Goal: Task Accomplishment & Management: Complete application form

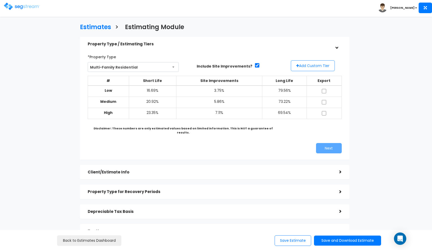
click at [307, 64] on button "Add Custom Tier" at bounding box center [313, 65] width 44 height 11
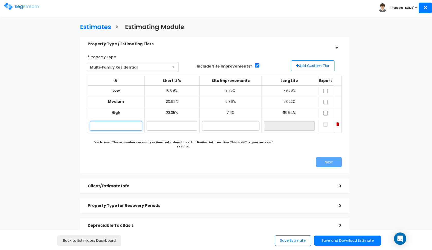
click at [123, 128] on input "text" at bounding box center [116, 126] width 52 height 10
paste input "1125 S 250 W #3, American Fork, UT 84003"
type input "1125 S 250 W #3"
type input "22.00%"
type input "7"
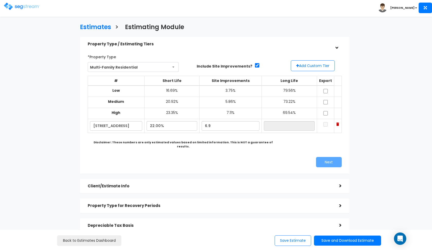
type input "6.90%"
type input "71.10%"
click at [162, 157] on div "Next" at bounding box center [215, 162] width 262 height 10
click at [325, 91] on input "checkbox" at bounding box center [325, 91] width 5 height 4
checkbox input "true"
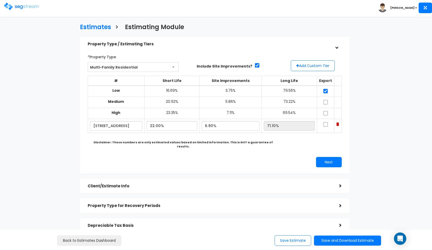
click at [325, 101] on input "checkbox" at bounding box center [325, 102] width 5 height 4
checkbox input "true"
click at [326, 113] on input "checkbox" at bounding box center [325, 113] width 5 height 4
checkbox input "true"
click at [326, 122] on input "checkbox" at bounding box center [325, 124] width 5 height 4
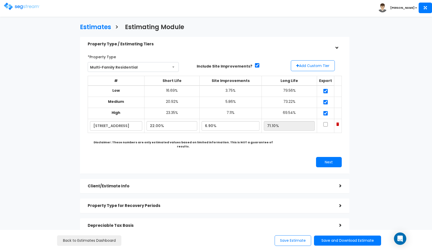
checkbox input "true"
click at [155, 123] on input "22.00%" at bounding box center [172, 126] width 51 height 10
type input "21.70%"
type input "71.40%"
click at [198, 149] on div "*Property Type Multi-Family Residential Assisted/Senior Living Auto Repair Shop…" at bounding box center [215, 109] width 262 height 119
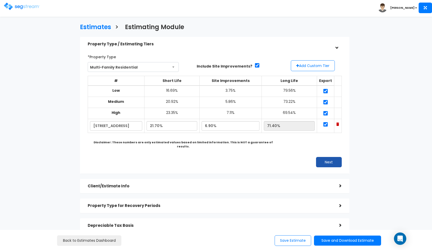
click at [329, 157] on button "Next" at bounding box center [329, 162] width 26 height 10
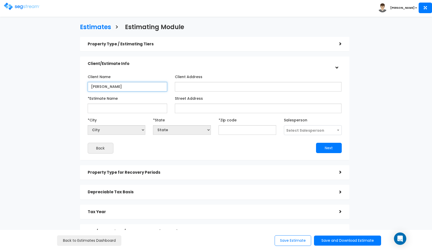
type input "Sean Dowdle"
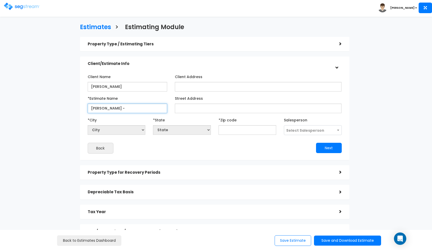
paste input "1125 S 250 W #3, American Fork, UT 84003"
type input "[PERSON_NAME] - 1125 S 250 W #3"
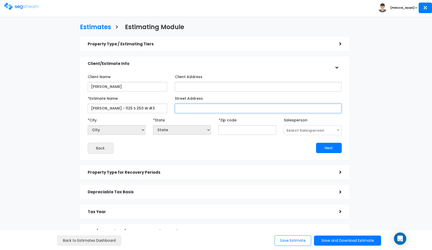
paste input "1125 S 250 W #3, American Fork, UT 84003"
drag, startPoint x: 258, startPoint y: 106, endPoint x: 242, endPoint y: 106, distance: 15.2
click at [242, 106] on input "1125 S 250 W #3, American Fork, UT 84003" at bounding box center [258, 108] width 167 height 10
type input "1125 S 250 W #3, American Fork, UT 84003"
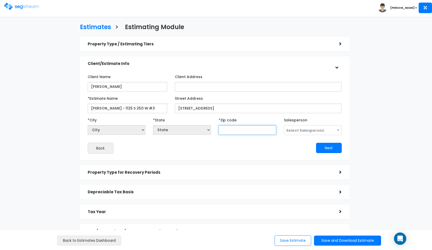
paste input "84003"
type input "84003"
select select "UT"
type input "84003"
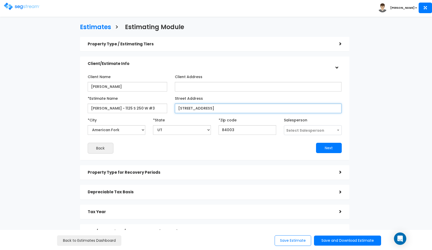
drag, startPoint x: 259, startPoint y: 106, endPoint x: 207, endPoint y: 106, distance: 52.8
click at [207, 106] on input "1125 S 250 W #3, American Fork, UT 84003" at bounding box center [258, 108] width 167 height 10
type input "1125 S 250 W #3"
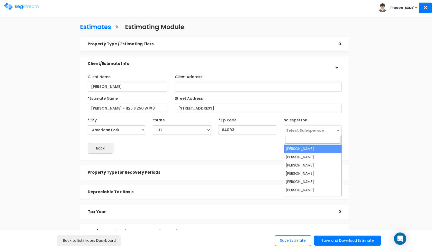
click at [289, 127] on span "Select Salesperson" at bounding box center [312, 130] width 57 height 10
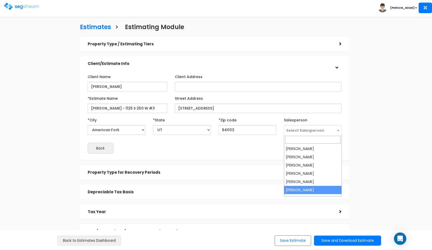
select select "190"
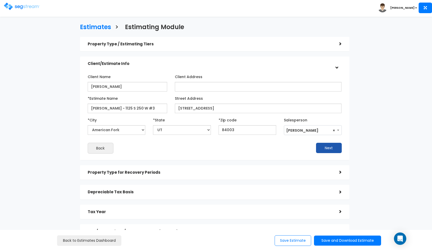
click at [322, 148] on button "Next" at bounding box center [329, 148] width 26 height 10
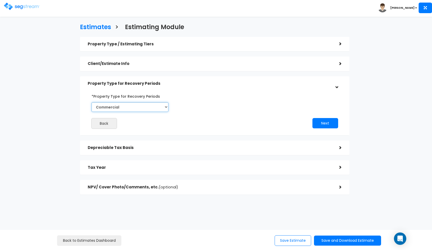
select select "Residential"
click at [327, 121] on button "Next" at bounding box center [326, 123] width 26 height 10
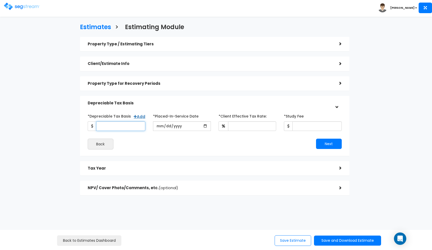
click at [119, 128] on input "*Depreciable Tax Basis" at bounding box center [120, 126] width 49 height 10
type input "4,364,100"
click at [160, 125] on input "date" at bounding box center [182, 126] width 58 height 10
type input "2025-10-01"
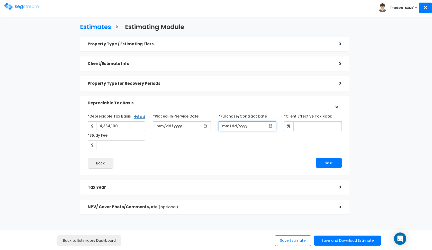
click at [220, 127] on input "*Purchase/Contract Date" at bounding box center [248, 126] width 58 height 10
type input "2025-10-01"
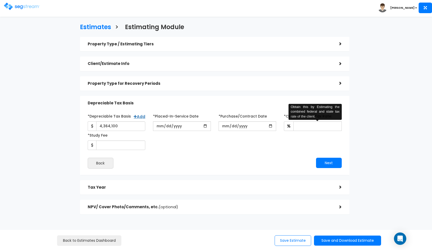
click at [241, 163] on div "Next" at bounding box center [280, 163] width 131 height 10
click at [315, 125] on input "*Client Effective Tax Rate:" at bounding box center [318, 126] width 48 height 10
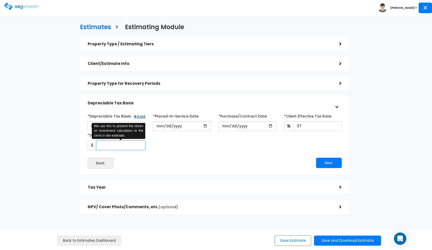
click at [124, 147] on input "*Study Fee" at bounding box center [120, 145] width 49 height 10
click at [127, 160] on div "Back" at bounding box center [149, 163] width 131 height 11
click at [129, 144] on input "*Study Fee" at bounding box center [120, 145] width 49 height 10
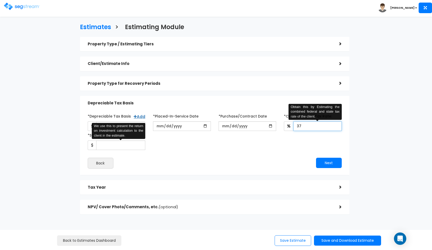
click at [308, 126] on input "37" at bounding box center [318, 126] width 48 height 10
type input "35"
click at [116, 147] on input "*Study Fee" at bounding box center [120, 145] width 49 height 10
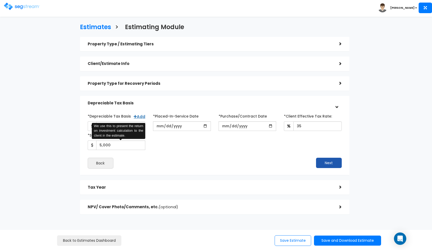
click at [321, 159] on button "Next" at bounding box center [329, 163] width 26 height 10
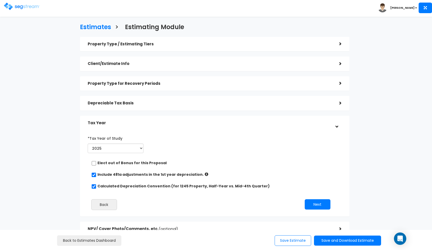
click at [142, 102] on h5 "Depreciable Tax Basis" at bounding box center [210, 103] width 244 height 4
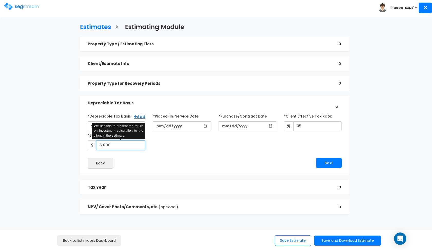
click at [105, 143] on input "5,000" at bounding box center [120, 145] width 49 height 10
click at [101, 143] on input "5,000" at bounding box center [120, 145] width 49 height 10
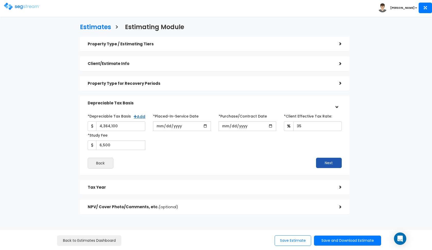
click at [328, 163] on button "Next" at bounding box center [329, 163] width 26 height 10
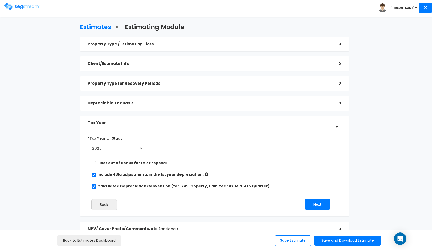
click at [284, 97] on div "Depreciable Tax Basis >" at bounding box center [215, 103] width 270 height 15
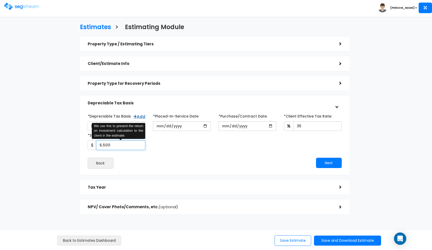
click at [118, 145] on input "6,500" at bounding box center [120, 145] width 49 height 10
type input "6"
type input "7,100"
click at [337, 160] on button "Next" at bounding box center [329, 163] width 26 height 10
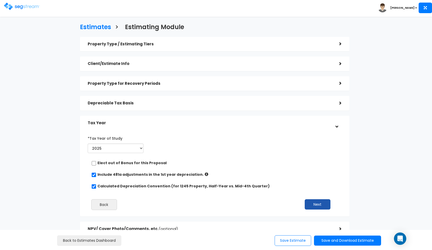
click at [321, 200] on button "Next" at bounding box center [318, 204] width 26 height 10
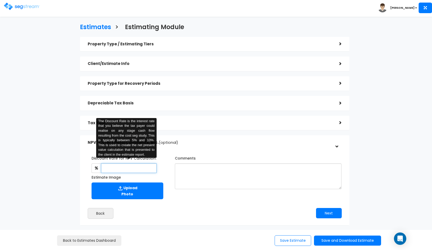
click at [126, 165] on input "text" at bounding box center [129, 168] width 56 height 10
type input "8"
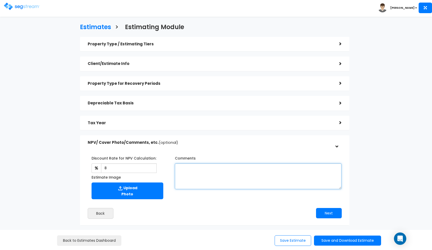
click at [207, 176] on textarea "Comments" at bounding box center [258, 176] width 167 height 26
type textarea "a land value of 22% and a purchase price of $4,364,100."
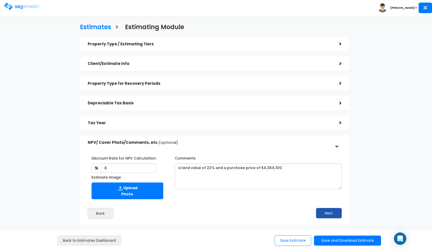
click at [324, 213] on button "Next" at bounding box center [329, 213] width 26 height 10
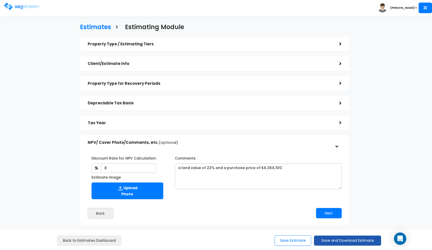
click at [324, 241] on button "Save and Download Estimate" at bounding box center [347, 240] width 67 height 10
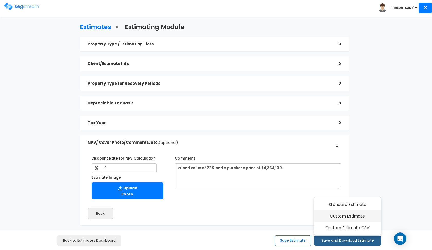
click at [340, 218] on link "Custom Estimate" at bounding box center [348, 216] width 66 height 12
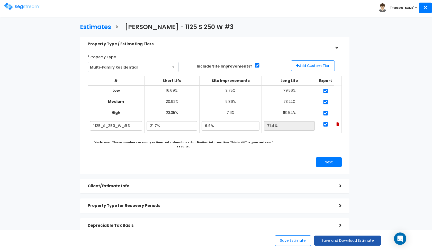
click at [324, 239] on button "Save and Download Estimate" at bounding box center [347, 240] width 67 height 10
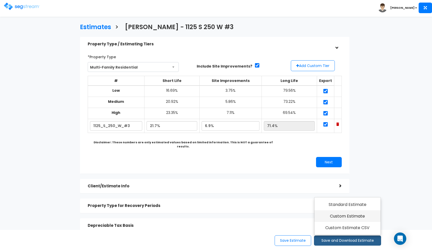
click at [343, 221] on link "Custom Estimate" at bounding box center [348, 216] width 66 height 12
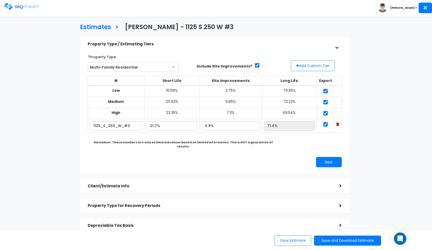
click at [19, 7] on img at bounding box center [22, 6] width 36 height 7
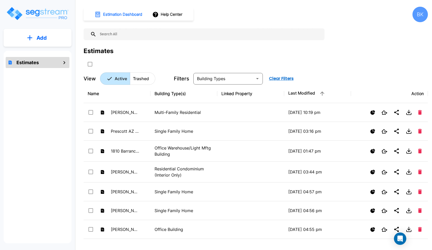
click at [47, 36] on p "Add" at bounding box center [42, 38] width 10 height 8
click at [34, 50] on p "Add Estimate" at bounding box center [41, 52] width 26 height 6
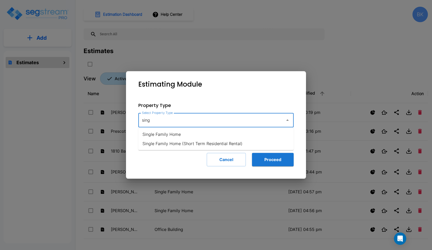
click at [169, 136] on li "Single Family Home" at bounding box center [215, 133] width 155 height 9
type input "Single Family Home"
click at [272, 157] on button "Proceed" at bounding box center [273, 159] width 42 height 13
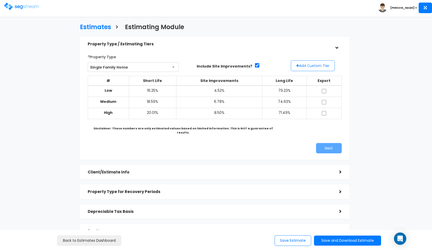
click at [305, 66] on button "Add Custom Tier" at bounding box center [313, 65] width 44 height 11
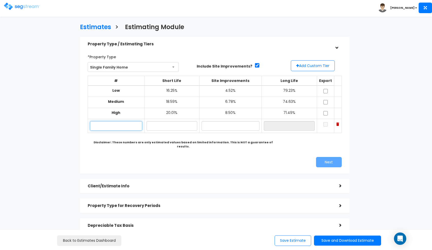
click at [119, 125] on input "text" at bounding box center [116, 126] width 53 height 10
paste input "809 Custis Ave., Chesapeake, VA, 23323"
type input "809 Custis Ave."
type input "17.10%"
type input "6"
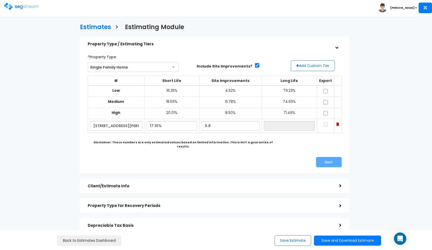
type input "5.80%"
type input "77.10%"
click at [169, 141] on b "Disclaimer: These numbers are only estimated values based on limited informatio…" at bounding box center [183, 144] width 179 height 8
click at [327, 91] on input "checkbox" at bounding box center [325, 91] width 5 height 4
checkbox input "true"
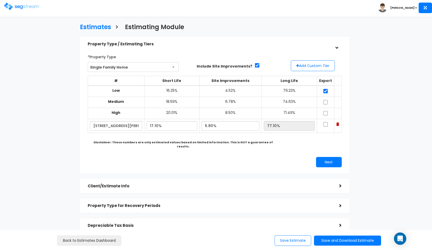
click at [327, 101] on input "checkbox" at bounding box center [325, 102] width 5 height 4
checkbox input "true"
click at [327, 109] on td at bounding box center [325, 113] width 17 height 11
click at [327, 112] on input "checkbox" at bounding box center [325, 113] width 5 height 4
checkbox input "true"
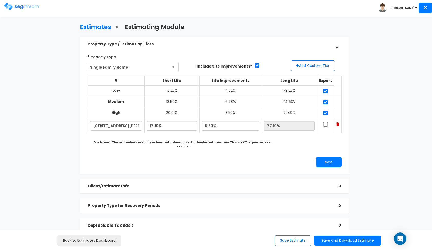
click at [327, 124] on input "checkbox" at bounding box center [325, 124] width 5 height 4
checkbox input "true"
click at [154, 124] on input "17.10%" at bounding box center [172, 126] width 50 height 10
type input "18.10%"
type input "76.10%"
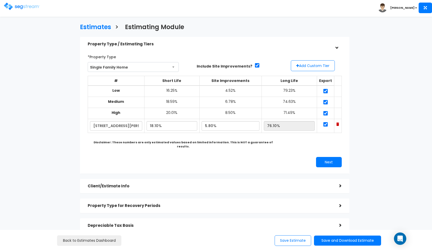
click at [219, 157] on div "Next" at bounding box center [280, 162] width 131 height 10
click at [328, 158] on button "Next" at bounding box center [329, 162] width 26 height 10
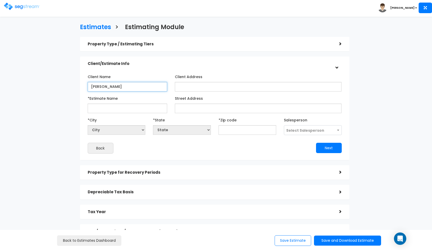
type input "[PERSON_NAME]"
type input "c"
paste input "809 Custis Ave., Chesapeake, VA, 23323"
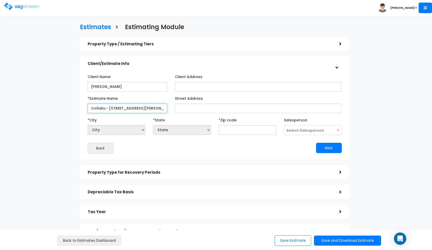
type input "Collaku - 809 Custis Ave."
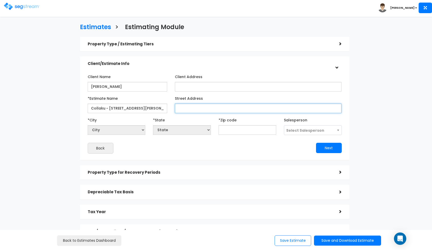
paste input "809 Custis Ave., Chesapeake, VA, 23323"
type input "809 Custis Ave., Chesapeake, VA, 23323"
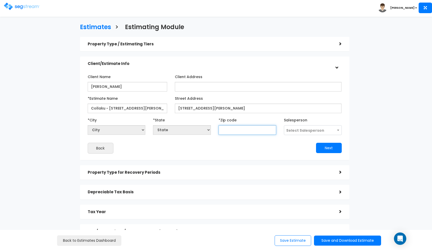
paste input "23323"
type input "23323"
select select "VA"
type input "23323"
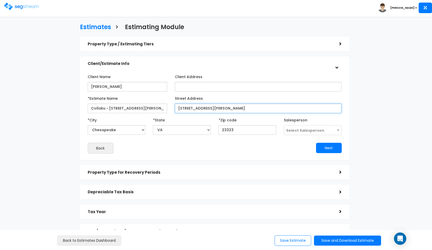
drag, startPoint x: 256, startPoint y: 105, endPoint x: 213, endPoint y: 109, distance: 43.1
click at [213, 109] on input "809 Custis Ave., Ch" at bounding box center [258, 108] width 167 height 10
type input "809 Custis Ave."
click at [305, 128] on span "Select Salesperson" at bounding box center [306, 130] width 38 height 5
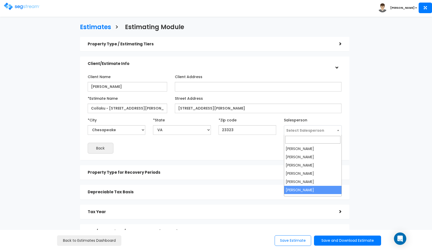
select select "190"
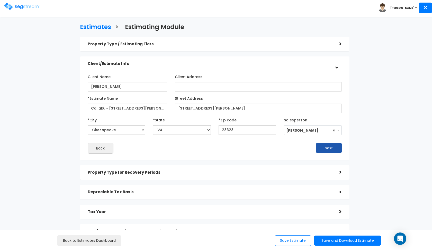
click at [333, 146] on button "Next" at bounding box center [329, 148] width 26 height 10
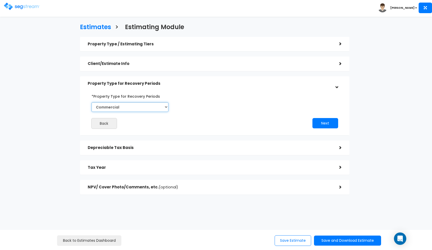
select select "Residential"
click at [318, 126] on button "Next" at bounding box center [326, 123] width 26 height 10
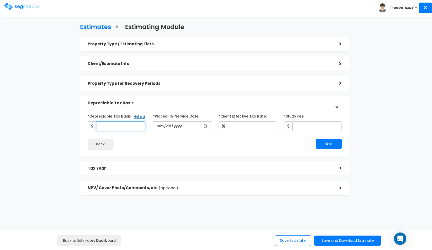
click at [116, 123] on input "*Depreciable Tax Basis" at bounding box center [120, 126] width 49 height 10
click at [146, 89] on div "Property Type for Recovery Periods >" at bounding box center [215, 83] width 270 height 15
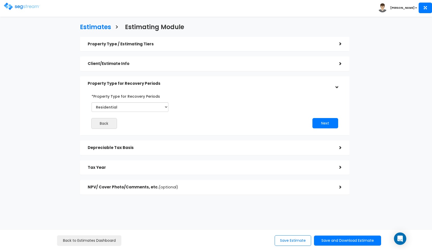
click at [161, 59] on div "Client/Estimate Info" at bounding box center [210, 64] width 244 height 10
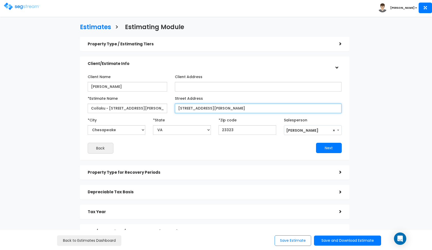
click at [199, 111] on input "809 Custis Ave." at bounding box center [258, 108] width 167 height 10
click at [241, 149] on div "Next" at bounding box center [280, 148] width 131 height 10
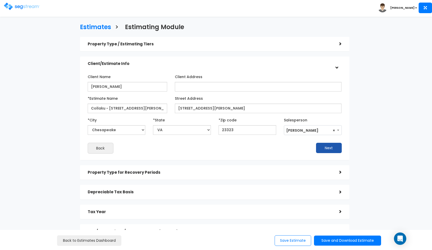
click at [336, 150] on button "Next" at bounding box center [329, 148] width 26 height 10
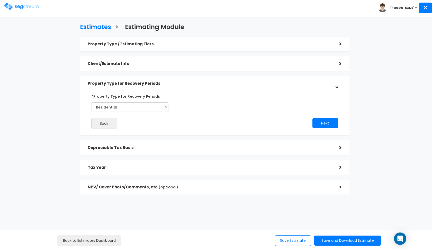
click at [325, 128] on div "Back Next" at bounding box center [215, 110] width 262 height 37
click at [322, 123] on button "Next" at bounding box center [326, 123] width 26 height 10
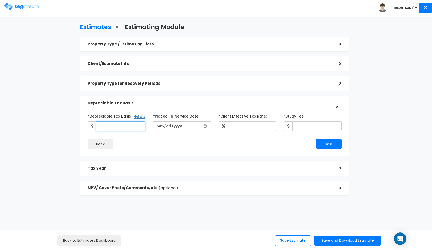
click at [121, 125] on input "*Depreciable Tax Basis" at bounding box center [120, 126] width 49 height 10
click at [158, 123] on input "date" at bounding box center [182, 126] width 58 height 10
click at [106, 124] on input "166,600" at bounding box center [120, 126] width 49 height 10
type input "162,580"
click at [159, 125] on input "date" at bounding box center [182, 126] width 58 height 10
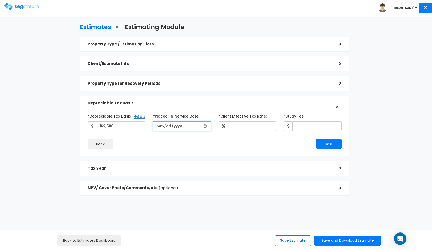
type input "2025-03-03"
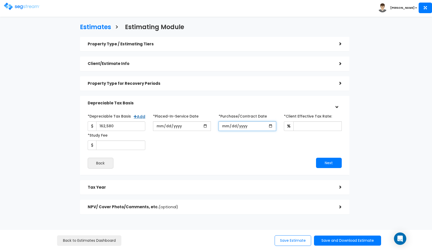
click at [224, 125] on input "*Purchase/Contract Date" at bounding box center [248, 126] width 58 height 10
type input "2025-03-03"
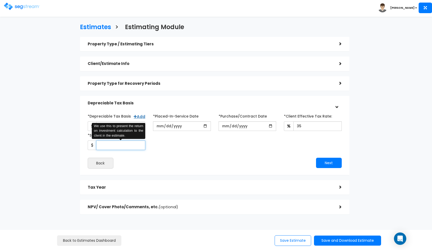
click at [106, 145] on input "*Study Fee" at bounding box center [120, 145] width 49 height 10
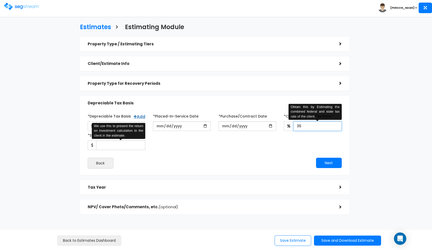
click at [303, 127] on input "35" at bounding box center [318, 126] width 48 height 10
type input "37"
click at [129, 145] on input "*Study Fee" at bounding box center [120, 145] width 49 height 10
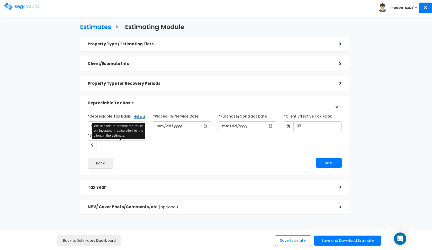
click at [186, 156] on div "*Depreciable Tax Basis Add 162,580 *Placed-In-Service Date 2025-03-03" at bounding box center [215, 140] width 254 height 57
click at [126, 144] on input "*Study Fee" at bounding box center [120, 145] width 49 height 10
type input "2,850"
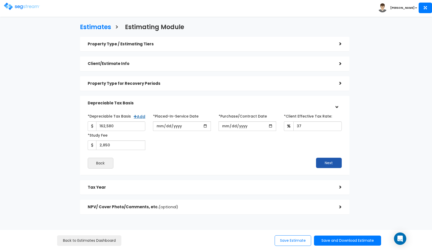
click at [332, 163] on button "Next" at bounding box center [329, 163] width 26 height 10
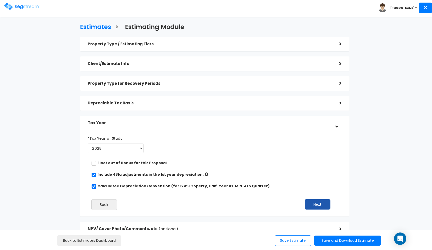
click at [320, 205] on button "Next" at bounding box center [318, 204] width 26 height 10
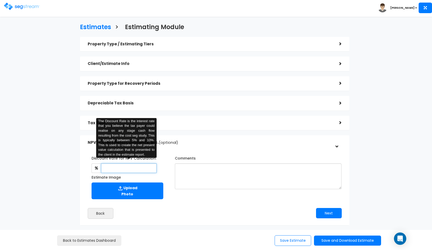
click at [143, 170] on input "text" at bounding box center [129, 168] width 56 height 10
type input "8"
click at [199, 125] on div "Tax Year" at bounding box center [210, 123] width 244 height 10
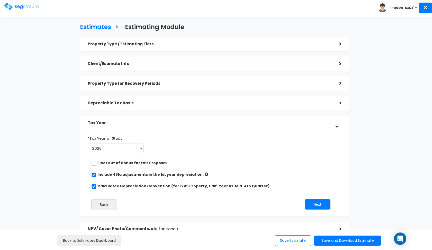
click at [199, 125] on div "Tax Year" at bounding box center [210, 123] width 244 height 10
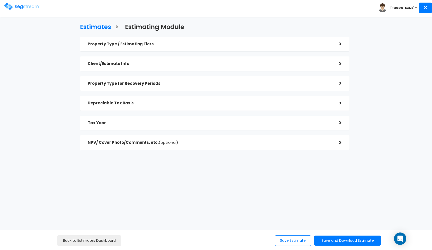
click at [218, 140] on h5 "NPV/ Cover Photo/Comments, etc. (optional)" at bounding box center [210, 142] width 244 height 4
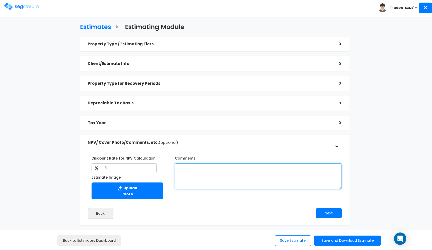
click at [215, 175] on textarea "Comments" at bounding box center [258, 176] width 167 height 26
type textarea "a land value of 42% and a purchase price of $201,000. Also includes $46k in ren…"
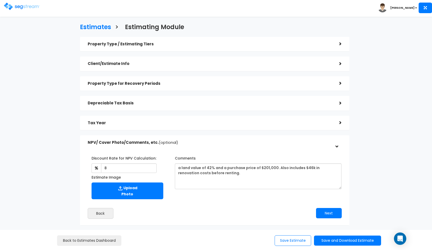
click at [206, 122] on h5 "Tax Year" at bounding box center [210, 123] width 244 height 4
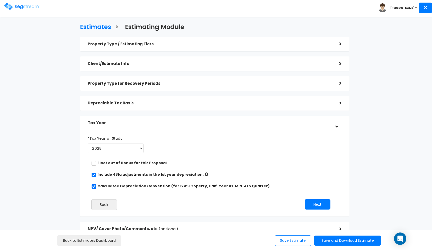
click at [206, 122] on h5 "Tax Year" at bounding box center [210, 123] width 244 height 4
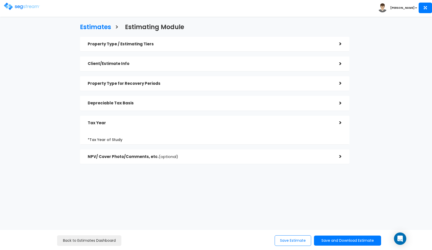
click at [221, 105] on div "Depreciable Tax Basis" at bounding box center [210, 103] width 244 height 10
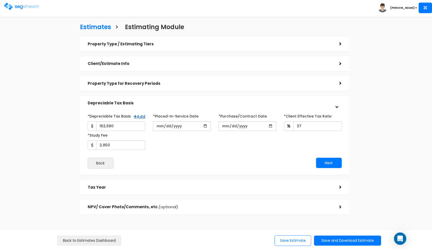
click at [222, 104] on h5 "Depreciable Tax Basis" at bounding box center [210, 103] width 244 height 4
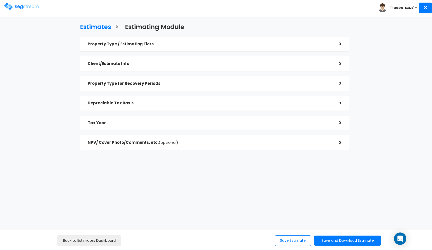
click at [234, 90] on div "Property Type for Recovery Periods >" at bounding box center [215, 83] width 270 height 15
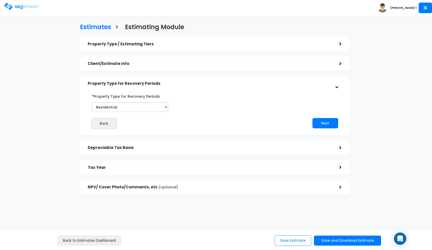
click at [234, 90] on div "*Property Type for Recovery Periods Commercial Residential Back Next" at bounding box center [215, 110] width 262 height 42
click at [229, 85] on div "Property Type for Recovery Periods" at bounding box center [210, 84] width 244 height 10
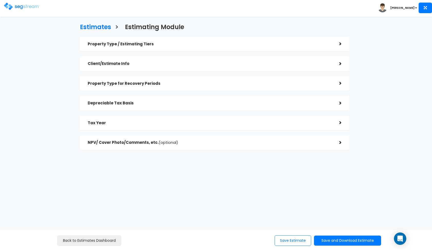
click at [221, 98] on div "Depreciable Tax Basis" at bounding box center [210, 103] width 244 height 10
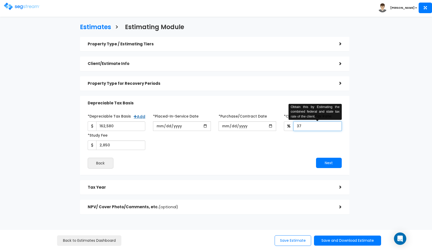
click at [307, 127] on input "37" at bounding box center [318, 126] width 48 height 10
type input "35"
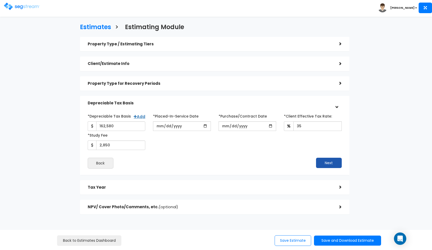
click at [331, 159] on button "Next" at bounding box center [329, 163] width 26 height 10
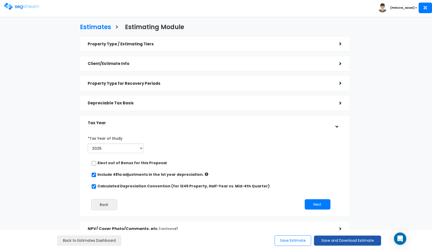
click at [331, 240] on button "Save and Download Estimate" at bounding box center [347, 240] width 67 height 10
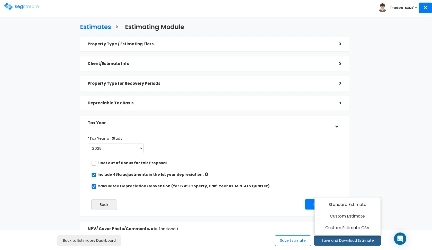
click at [328, 107] on div "Depreciable Tax Basis" at bounding box center [210, 103] width 244 height 10
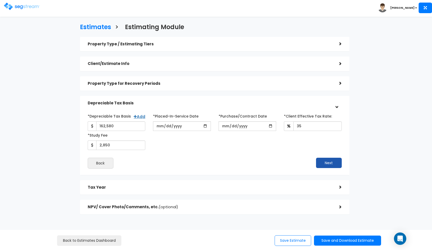
click at [325, 159] on button "Next" at bounding box center [329, 163] width 26 height 10
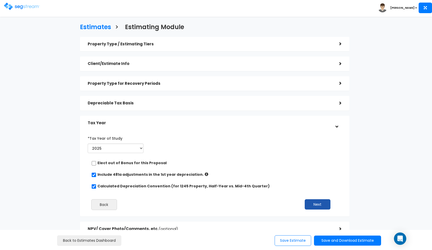
click at [320, 202] on button "Next" at bounding box center [318, 204] width 26 height 10
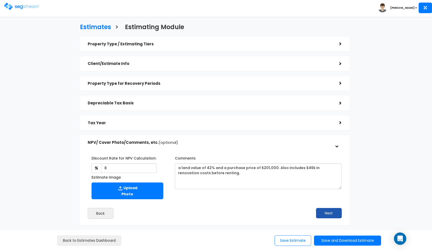
click at [323, 208] on button "Next" at bounding box center [329, 213] width 26 height 10
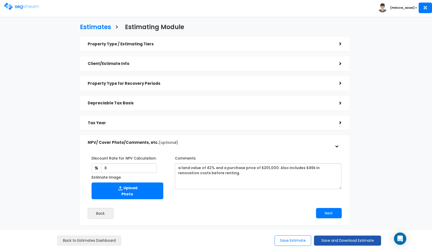
click at [328, 242] on button "Save and Download Estimate" at bounding box center [347, 240] width 67 height 10
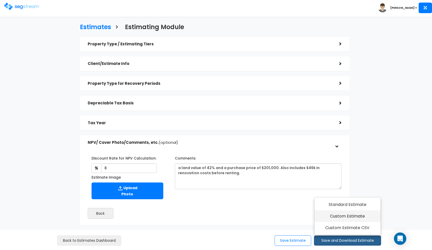
click at [348, 218] on link "Custom Estimate" at bounding box center [348, 216] width 66 height 12
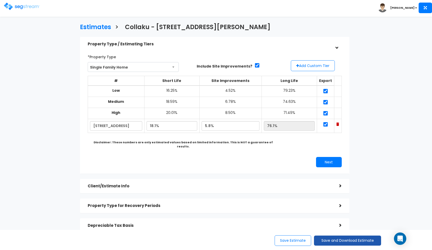
click at [341, 244] on button "Save and Download Estimate" at bounding box center [347, 240] width 67 height 10
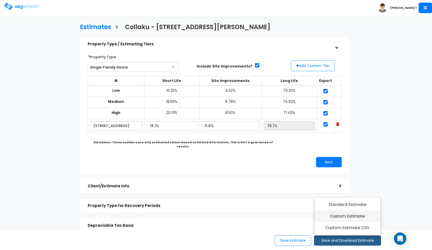
click at [358, 218] on link "Custom Estimate" at bounding box center [348, 216] width 66 height 12
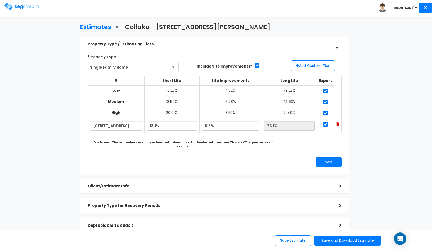
click at [11, 8] on img at bounding box center [22, 6] width 36 height 7
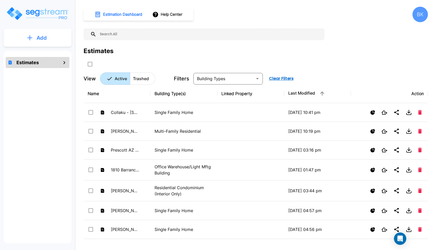
click at [41, 33] on button "Add" at bounding box center [38, 37] width 68 height 15
click at [43, 54] on p "Add Estimate" at bounding box center [41, 52] width 26 height 6
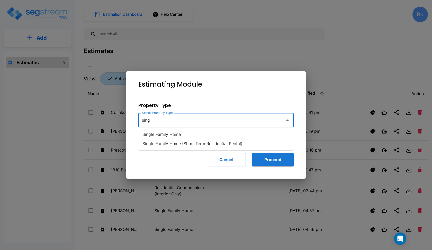
click at [179, 136] on li "Single Family Home" at bounding box center [215, 133] width 155 height 9
type input "Single Family Home"
click at [279, 157] on button "Proceed" at bounding box center [273, 159] width 42 height 13
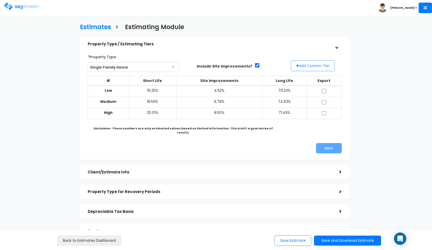
click at [311, 68] on button "Add Custom Tier" at bounding box center [313, 65] width 44 height 11
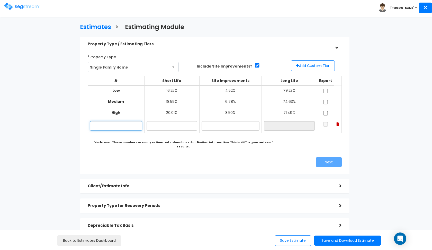
click at [103, 125] on input "text" at bounding box center [116, 126] width 53 height 10
paste input "[STREET_ADDRESS][US_STATE]"
type input "[STREET_ADDRESS]"
type input "17.10%"
click at [226, 126] on input "text" at bounding box center [231, 126] width 58 height 10
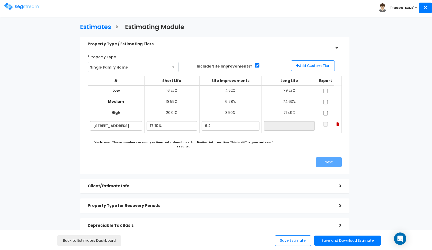
type input "6.20%"
type input "76.70%"
click at [301, 145] on div "*Property Type Single Family Home Assisted/Senior Living Auto Repair Shop Auto …" at bounding box center [215, 109] width 262 height 119
click at [325, 92] on input "checkbox" at bounding box center [325, 91] width 5 height 4
checkbox input "true"
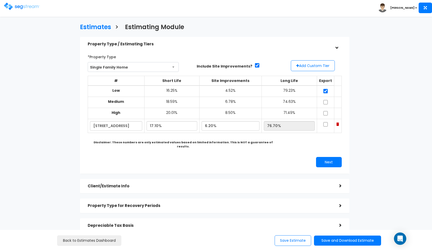
click at [326, 99] on td at bounding box center [325, 102] width 17 height 11
click at [326, 101] on input "checkbox" at bounding box center [325, 102] width 5 height 4
checkbox input "true"
click at [326, 112] on input "checkbox" at bounding box center [325, 113] width 5 height 4
checkbox input "true"
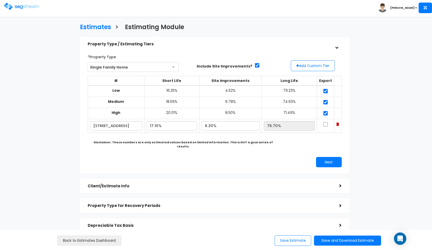
click at [328, 122] on input "checkbox" at bounding box center [325, 124] width 5 height 4
checkbox input "true"
click at [320, 157] on button "Next" at bounding box center [329, 162] width 26 height 10
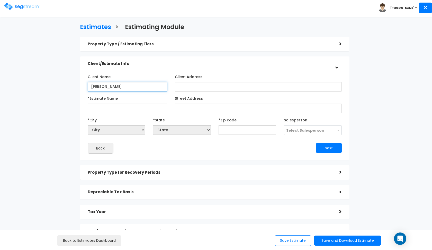
type input "[PERSON_NAME]"
paste input "5309 S Palmyra Dr, Virginia Beach, VA 23462"
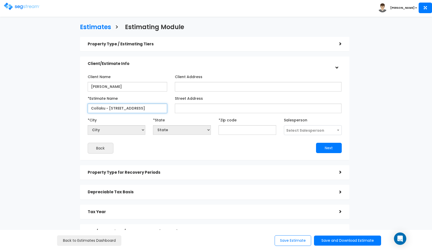
type input "Collaku - [STREET_ADDRESS]"
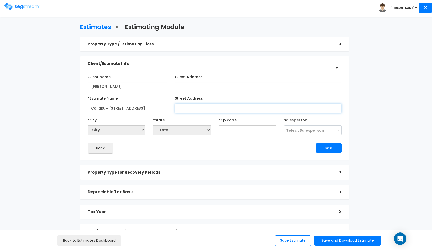
paste input "5309 S Palmyra Dr, Virginia Beach, VA 23462"
type input "5309 S Palmyra Dr, Virginia Beach, VA 23462"
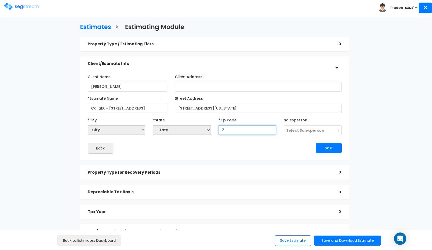
type input "23"
select select "VA"
type input "23462"
click at [276, 103] on div "Street Address 5309 S Palmyra Dr, Virginia Beach, VA 23462" at bounding box center [258, 103] width 167 height 19
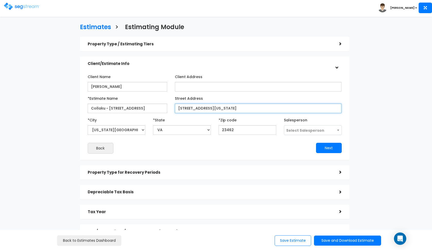
drag, startPoint x: 270, startPoint y: 106, endPoint x: 220, endPoint y: 107, distance: 50.5
click at [220, 107] on input "5309 S Palmyra Dr, Virginia Beach, VA 23462" at bounding box center [258, 108] width 167 height 10
type input "[STREET_ADDRESS]"
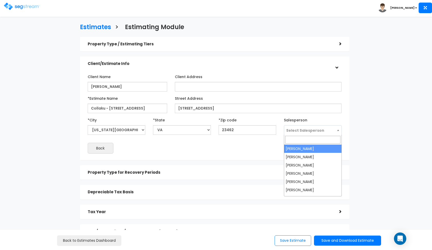
click at [321, 128] on span "Select Salesperson" at bounding box center [306, 130] width 38 height 5
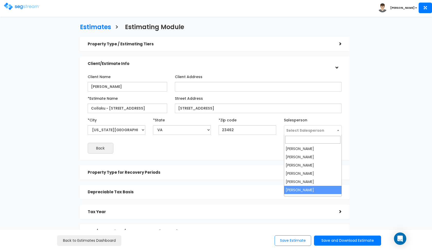
select select "190"
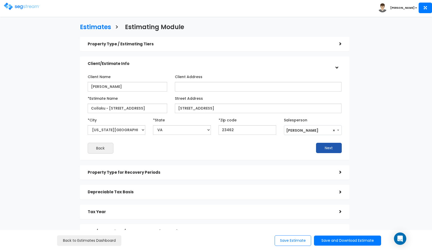
click at [328, 149] on button "Next" at bounding box center [329, 148] width 26 height 10
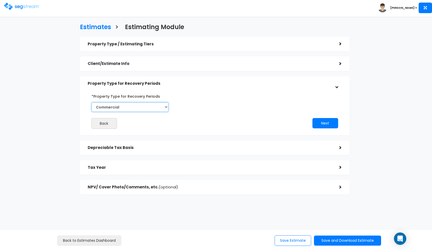
select select "Residential"
click at [326, 125] on button "Next" at bounding box center [326, 123] width 26 height 10
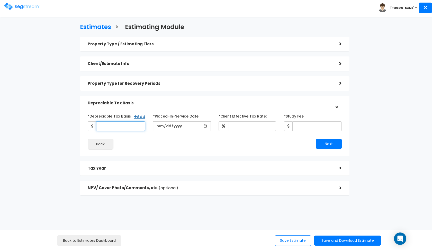
click at [129, 125] on input "*Depreciable Tax Basis" at bounding box center [120, 126] width 49 height 10
type input "279,000"
type input "[DATE]"
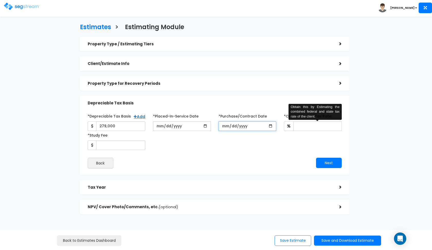
click at [227, 125] on input "*Purchase/Contract Date" at bounding box center [248, 126] width 58 height 10
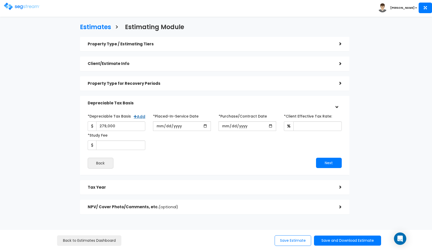
type input "[DATE]"
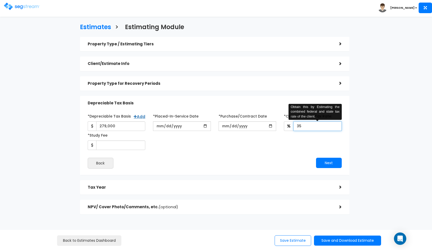
type input "35"
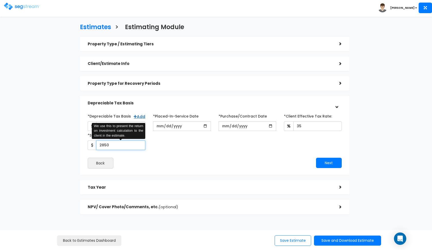
type input "2,850"
click at [251, 144] on div "*Depreciable Tax Basis Add 279,000 *Placed-In-Service Date" at bounding box center [215, 131] width 262 height 38
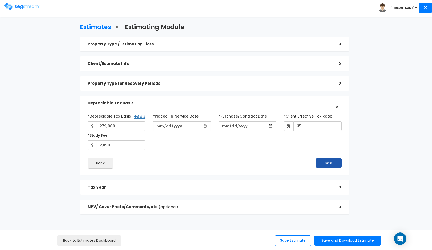
click at [321, 162] on button "Next" at bounding box center [329, 163] width 26 height 10
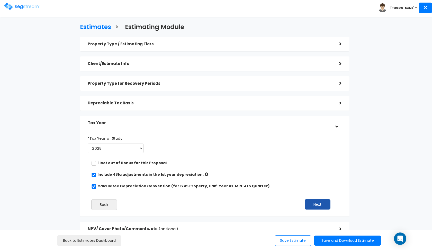
click at [315, 204] on button "Next" at bounding box center [318, 204] width 26 height 10
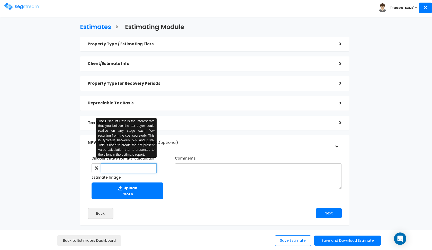
click at [149, 167] on input "text" at bounding box center [129, 168] width 56 height 10
type input "7"
type input "8"
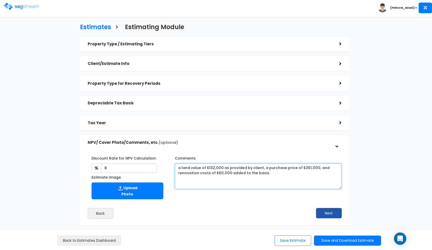
type textarea "a land value of $132,000 as provided by client, a purchase price of $351,000, a…"
click at [322, 209] on button "Next" at bounding box center [329, 213] width 26 height 10
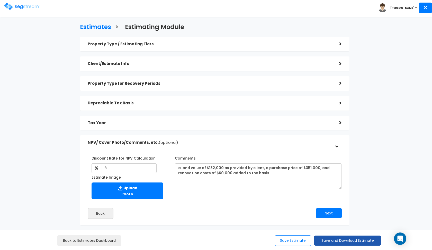
click at [324, 238] on button "Save and Download Estimate" at bounding box center [347, 240] width 67 height 10
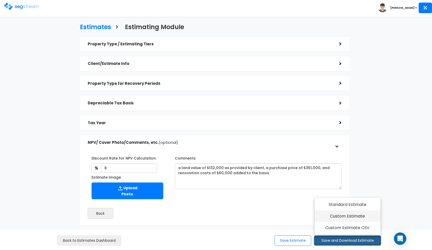
click at [346, 217] on link "Custom Estimate" at bounding box center [348, 216] width 66 height 12
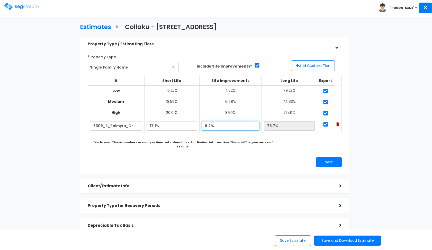
click at [211, 125] on input "6.2%" at bounding box center [231, 126] width 58 height 10
type input "5.40%"
type input "77.50%"
click at [266, 158] on div "Next" at bounding box center [280, 162] width 131 height 10
click at [328, 246] on div "Back to Estimates Dashboard Save Estimate Save and Download Estimate Standard E…" at bounding box center [216, 240] width 432 height 20
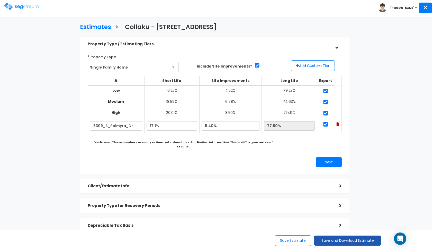
click at [332, 240] on button "Save and Download Estimate" at bounding box center [347, 240] width 67 height 10
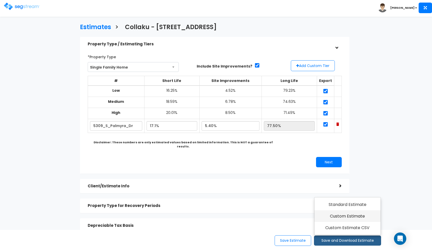
click at [344, 218] on link "Custom Estimate" at bounding box center [348, 216] width 66 height 12
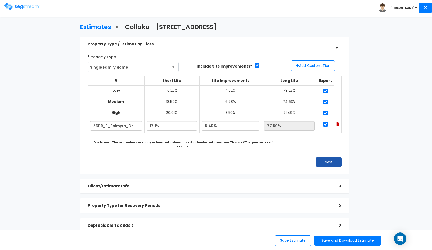
click at [328, 157] on button "Next" at bounding box center [329, 162] width 26 height 10
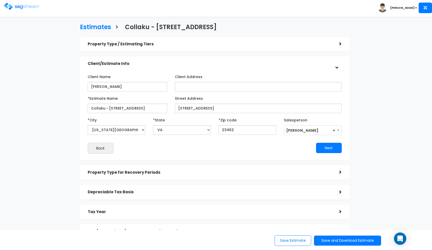
click at [9, 7] on img at bounding box center [22, 6] width 36 height 7
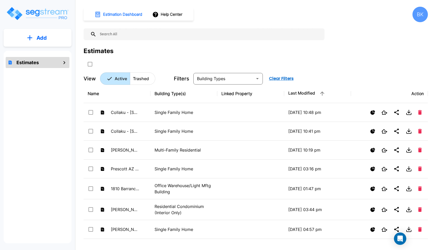
click at [41, 37] on p "Add" at bounding box center [42, 38] width 10 height 8
click at [33, 52] on p "Add Estimate" at bounding box center [41, 52] width 26 height 6
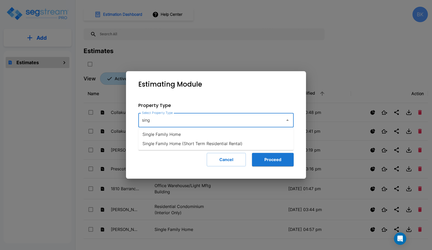
click at [172, 132] on li "Single Family Home" at bounding box center [215, 133] width 155 height 9
type input "Single Family Home"
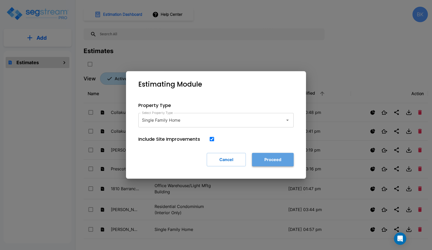
click at [256, 156] on button "Proceed" at bounding box center [273, 159] width 42 height 13
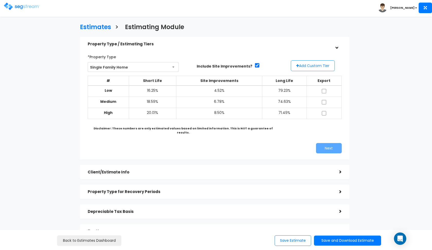
click at [308, 71] on button "Add Custom Tier" at bounding box center [313, 65] width 44 height 11
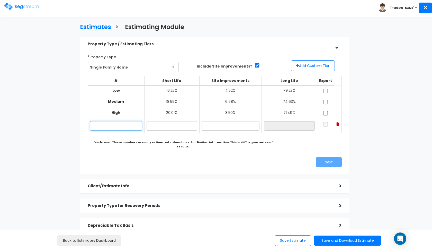
click at [119, 125] on input "text" at bounding box center [116, 126] width 53 height 10
click at [129, 122] on input "text" at bounding box center [116, 126] width 53 height 10
paste input "25072 Gazelle Ct., Chantilly, VA 20152"
type input "25072 Gazelle Ct."
type input "18.40%"
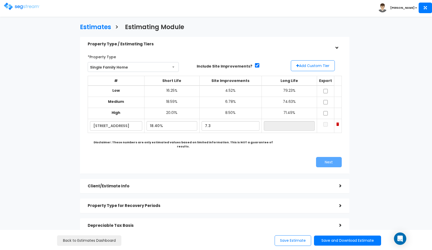
type input "7.30%"
type input "74.30%"
click at [225, 169] on div "Property Type / Estimating Tiers > *Property Type Single Family Home Assisted/S…" at bounding box center [215, 154] width 270 height 235
click at [326, 90] on input "checkbox" at bounding box center [325, 91] width 5 height 4
checkbox input "true"
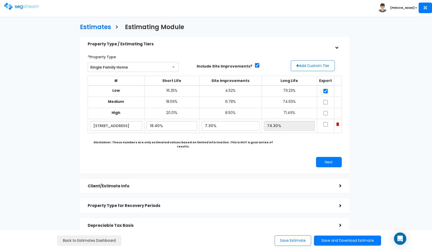
click at [326, 104] on td at bounding box center [325, 102] width 17 height 11
click at [326, 103] on input "checkbox" at bounding box center [325, 102] width 5 height 4
checkbox input "true"
click at [326, 111] on input "checkbox" at bounding box center [325, 113] width 5 height 4
checkbox input "true"
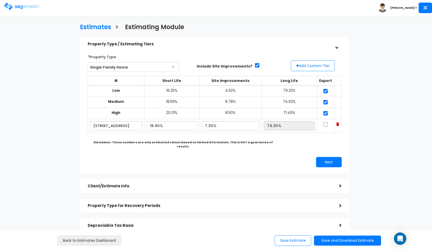
click at [326, 125] on td at bounding box center [325, 126] width 17 height 14
click at [327, 123] on input "checkbox" at bounding box center [325, 124] width 5 height 4
checkbox input "true"
click at [327, 157] on button "Next" at bounding box center [329, 162] width 26 height 10
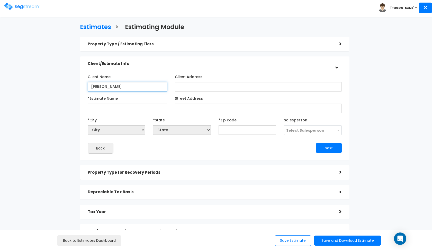
type input "[PERSON_NAME]"
paste input "25072 Gazelle Ct., Chantilly, VA 20152"
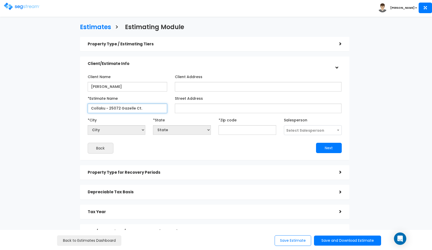
type input "Collaku - 25072 Gazelle Ct."
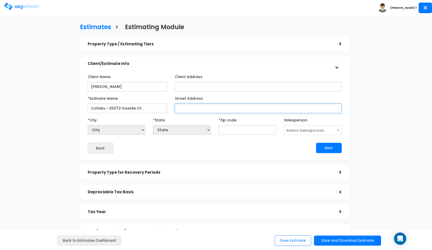
paste input "25072 Gazelle Ct., Chantilly, VA 20152"
type input "25072 Gazelle Ct., Chantilly, VA 20152"
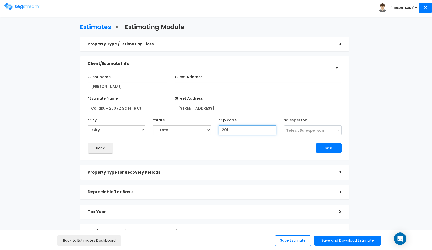
type input "2015"
select select "VA"
type input "20152"
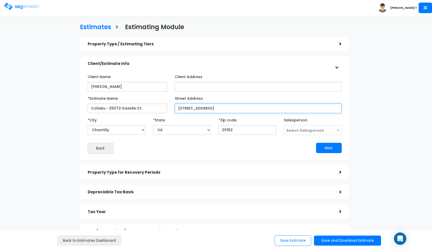
click at [307, 108] on input "25072 Gazelle Ct., Chantilly, VA 20152" at bounding box center [258, 108] width 167 height 10
type input "25072 Gazelle Ct."
click at [307, 128] on span "Select Salesperson" at bounding box center [306, 130] width 38 height 5
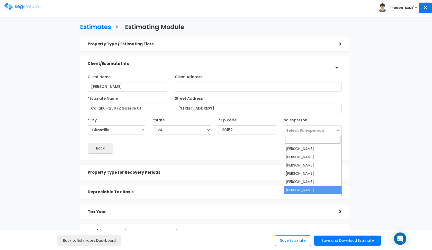
select select "190"
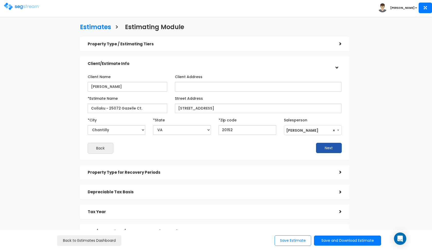
click at [320, 148] on button "Next" at bounding box center [329, 148] width 26 height 10
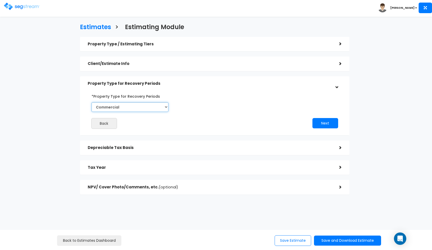
select select "Residential"
click at [320, 126] on button "Next" at bounding box center [326, 123] width 26 height 10
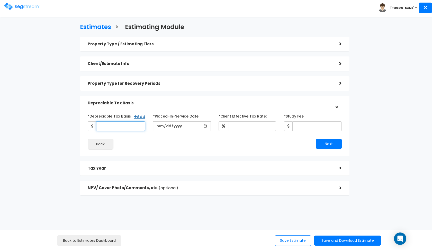
click at [138, 128] on input "*Depreciable Tax Basis" at bounding box center [120, 126] width 49 height 10
type input "867,000"
click at [167, 127] on input "2025-10-10" at bounding box center [182, 126] width 58 height 10
type input "2025-10-01"
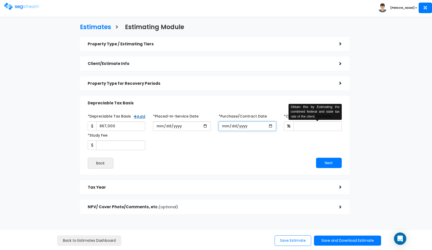
click at [223, 128] on input "*Purchase/Contract Date" at bounding box center [248, 126] width 58 height 10
type input "2025-07-01"
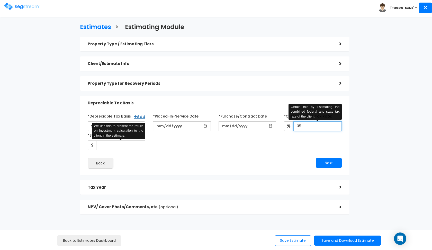
type input "35"
click at [128, 144] on input "*Study Fee" at bounding box center [120, 145] width 49 height 10
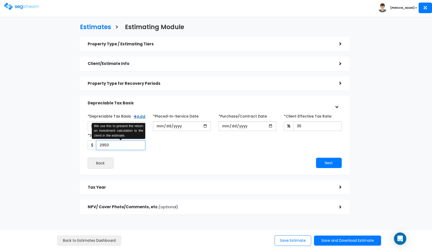
type input "2,950"
click at [333, 163] on button "Next" at bounding box center [329, 163] width 26 height 10
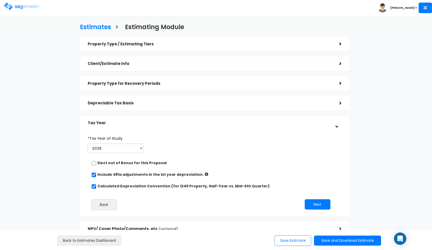
click at [259, 127] on div "Tax Year" at bounding box center [210, 123] width 244 height 10
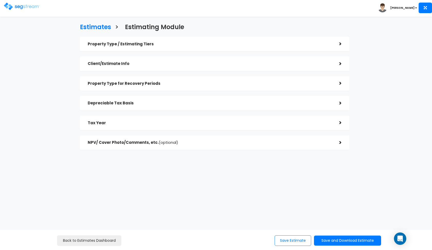
click at [224, 140] on h5 "NPV/ Cover Photo/Comments, etc. (optional)" at bounding box center [210, 142] width 244 height 4
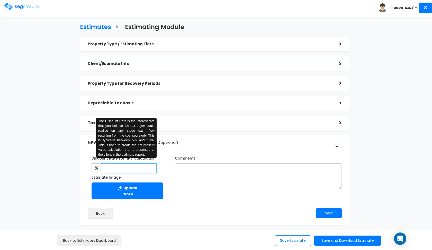
click at [123, 165] on input "text" at bounding box center [129, 168] width 56 height 10
type input "8"
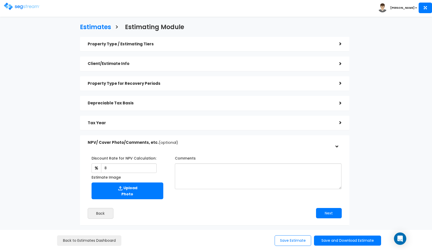
click at [172, 120] on div "Tax Year" at bounding box center [210, 123] width 244 height 10
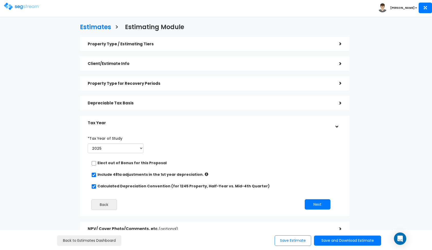
click at [224, 63] on h5 "Client/Estimate Info" at bounding box center [210, 64] width 244 height 4
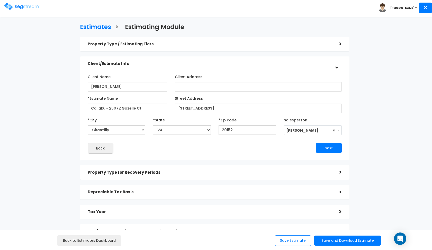
click at [247, 65] on h5 "Client/Estimate Info" at bounding box center [210, 64] width 244 height 4
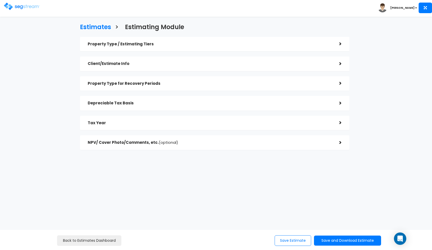
click at [204, 102] on h5 "Depreciable Tax Basis" at bounding box center [210, 103] width 244 height 4
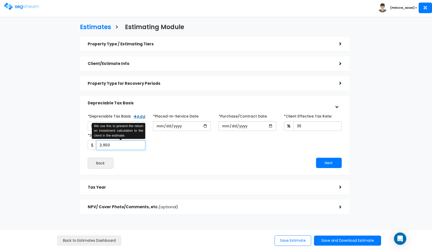
click at [104, 144] on input "2,950" at bounding box center [120, 145] width 49 height 10
type input "2,850"
click at [313, 163] on div "Next" at bounding box center [280, 163] width 131 height 10
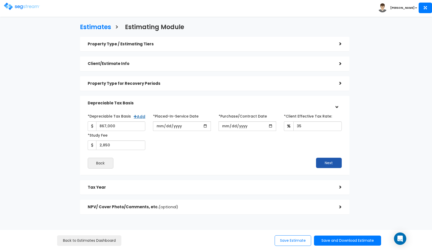
click at [317, 162] on button "Next" at bounding box center [329, 163] width 26 height 10
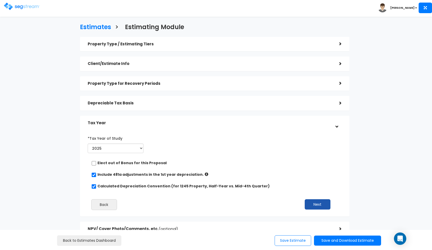
click at [327, 204] on button "Next" at bounding box center [318, 204] width 26 height 10
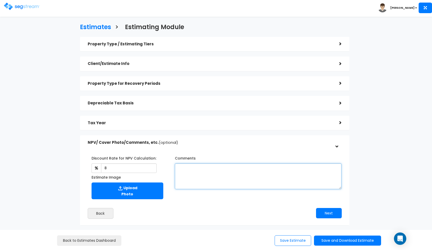
click at [187, 176] on textarea "Comments" at bounding box center [258, 176] width 167 height 26
type textarea "a land value of 32% and a purchase price of $1,275,000."
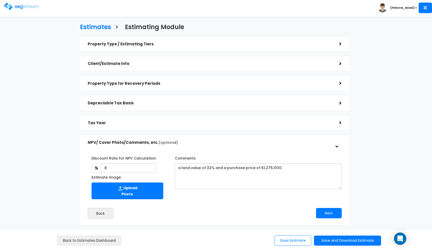
click at [169, 105] on div "Depreciable Tax Basis" at bounding box center [210, 103] width 244 height 10
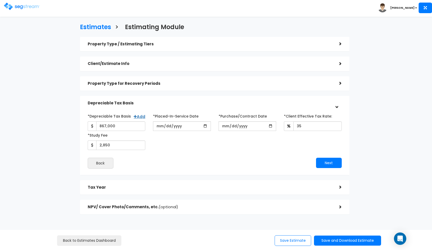
click at [169, 104] on h5 "Depreciable Tax Basis" at bounding box center [210, 103] width 244 height 4
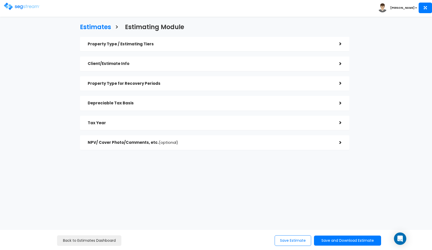
click at [209, 141] on h5 "NPV/ Cover Photo/Comments, etc. (optional)" at bounding box center [210, 142] width 244 height 4
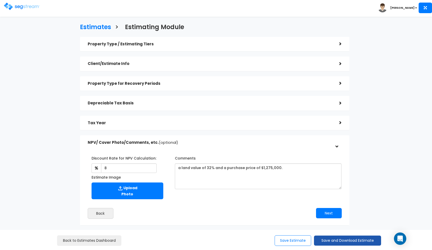
click at [325, 242] on button "Save and Download Estimate" at bounding box center [347, 240] width 67 height 10
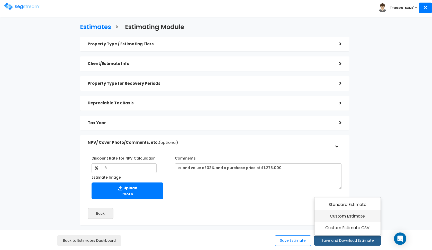
click at [345, 218] on link "Custom Estimate" at bounding box center [348, 216] width 66 height 12
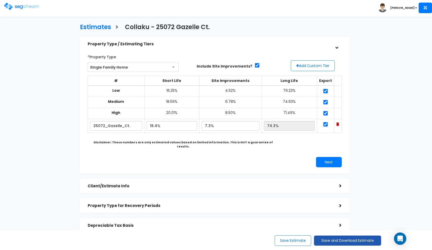
click at [337, 241] on button "Save and Download Estimate" at bounding box center [347, 240] width 67 height 10
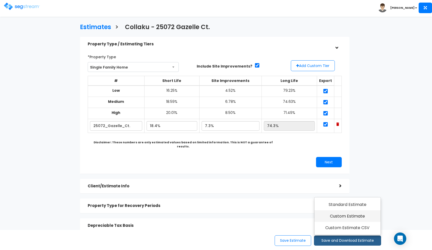
click at [352, 213] on link "Custom Estimate" at bounding box center [348, 216] width 66 height 12
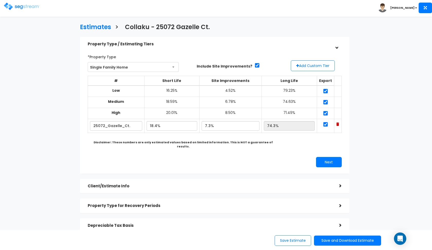
click at [10, 11] on div "Toggle navigation" at bounding box center [34, 4] width 61 height 24
click at [15, 8] on img at bounding box center [22, 6] width 36 height 7
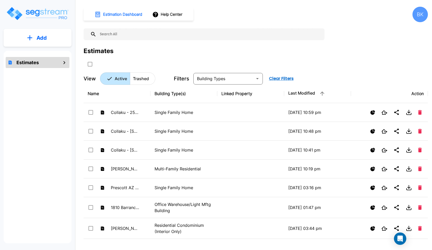
click at [36, 48] on div "Add Estimates" at bounding box center [37, 123] width 75 height 247
click at [42, 42] on button "Add" at bounding box center [38, 37] width 68 height 15
click at [43, 55] on p "Add Estimate" at bounding box center [41, 52] width 26 height 6
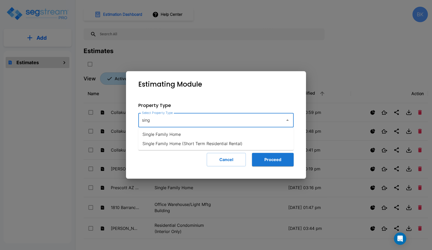
click at [179, 131] on li "Single Family Home" at bounding box center [215, 133] width 155 height 9
type input "Single Family Home"
click at [279, 164] on button "Proceed" at bounding box center [273, 159] width 42 height 13
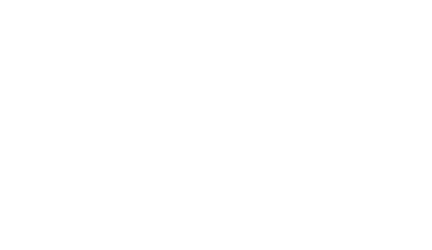
checkbox input "true"
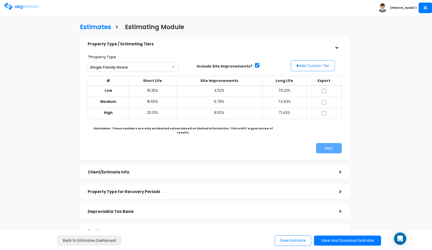
click at [307, 65] on button "Add Custom Tier" at bounding box center [313, 65] width 44 height 11
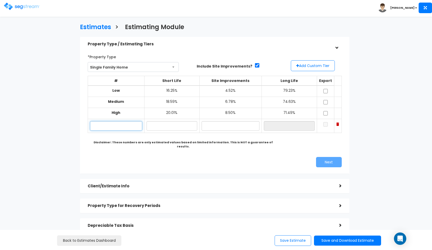
click at [117, 121] on input "text" at bounding box center [116, 126] width 53 height 10
paste input "[STREET_ADDRESS]"
type input "1604 [GEOGRAPHIC_DATA]"
type input "18.50%"
type input "7.20%"
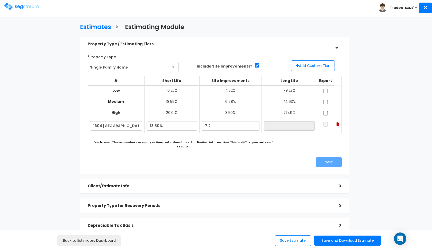
type input "74.30%"
click at [199, 157] on div "Next" at bounding box center [215, 162] width 262 height 10
click at [158, 124] on input "18.50%" at bounding box center [172, 126] width 50 height 10
type input "18.40%"
type input "74.40%"
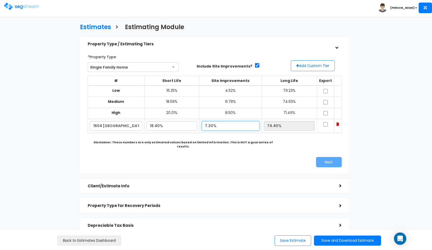
click at [215, 124] on input "7.20%" at bounding box center [231, 126] width 58 height 10
type input "7.30%"
type input "74.30%"
click at [211, 147] on div "*Property Type Single Family Home Assisted/Senior Living Auto Repair Shop Auto …" at bounding box center [215, 109] width 262 height 119
click at [326, 91] on input "checkbox" at bounding box center [325, 91] width 5 height 4
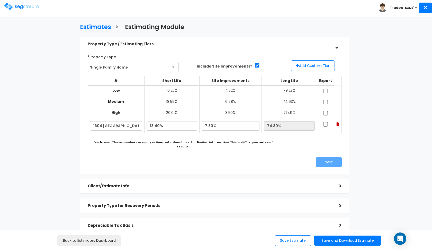
checkbox input "true"
click at [326, 102] on input "checkbox" at bounding box center [325, 102] width 5 height 4
checkbox input "true"
click at [325, 112] on input "checkbox" at bounding box center [325, 113] width 5 height 4
checkbox input "true"
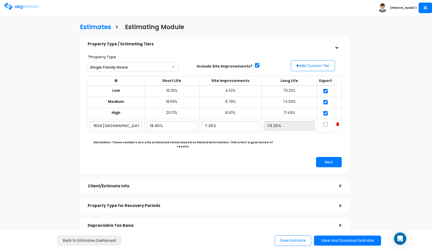
click at [324, 122] on input "checkbox" at bounding box center [325, 124] width 5 height 4
checkbox input "true"
click at [214, 124] on input "7.30%" at bounding box center [231, 126] width 58 height 10
type input "6.80%"
type input "74.80%"
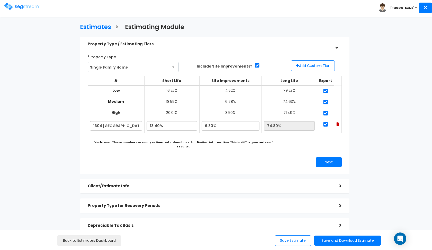
click at [238, 157] on div "Next" at bounding box center [280, 162] width 131 height 10
click at [323, 158] on button "Next" at bounding box center [329, 162] width 26 height 10
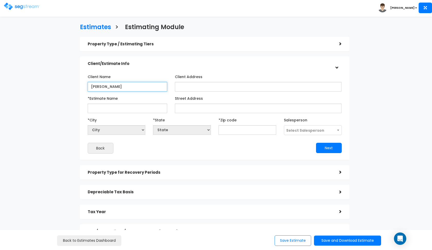
type input "[PERSON_NAME]"
paste input "[STREET_ADDRESS]"
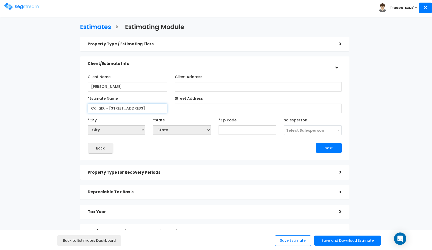
type input "Collaku - [STREET_ADDRESS]"
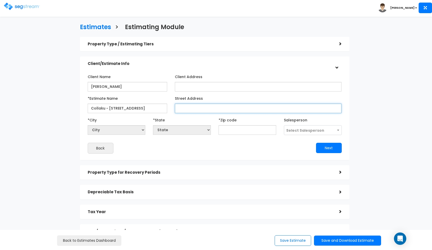
paste input "[STREET_ADDRESS]"
type input "[STREET_ADDRESS]"
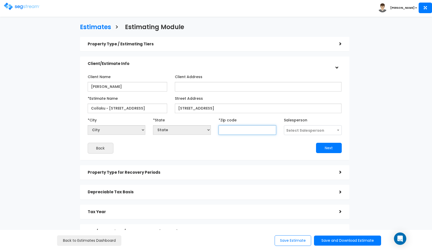
select select "National Average"
type input "22101"
select select "VA"
type input "22101"
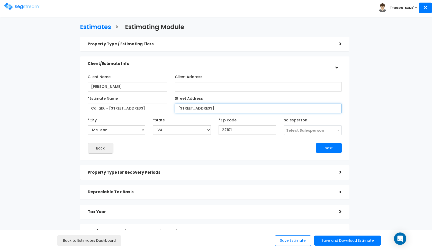
drag, startPoint x: 257, startPoint y: 108, endPoint x: 214, endPoint y: 105, distance: 43.6
click at [214, 105] on input "[STREET_ADDRESS]" at bounding box center [258, 108] width 167 height 10
type input "1604 [GEOGRAPHIC_DATA]"
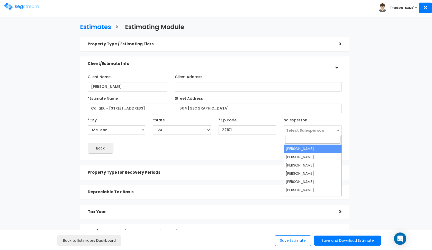
click at [306, 131] on span "Select Salesperson" at bounding box center [306, 130] width 38 height 5
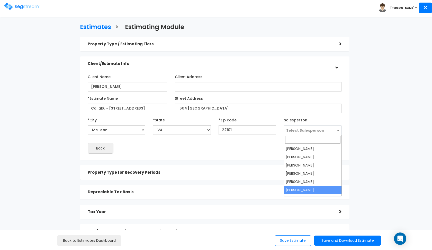
select select "190"
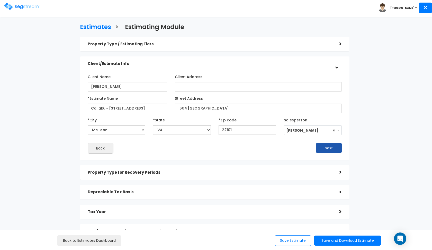
click at [319, 148] on button "Next" at bounding box center [329, 148] width 26 height 10
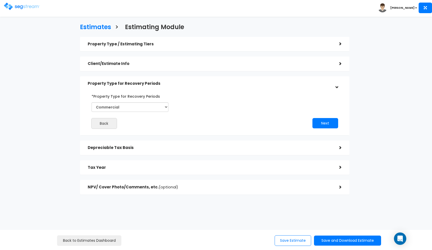
click at [158, 111] on div "*Property Type for Recovery Periods Commercial Residential" at bounding box center [130, 104] width 85 height 24
select select "Residential"
click at [325, 120] on button "Next" at bounding box center [326, 123] width 26 height 10
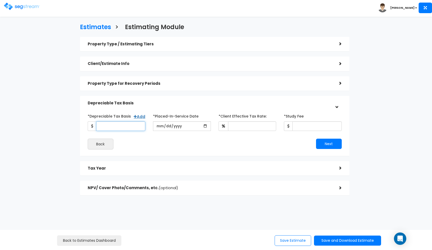
click at [123, 124] on input "*Depreciable Tax Basis" at bounding box center [120, 126] width 49 height 10
type input "1,200,000"
click at [159, 127] on input "date" at bounding box center [182, 126] width 58 height 10
type input "[DATE]"
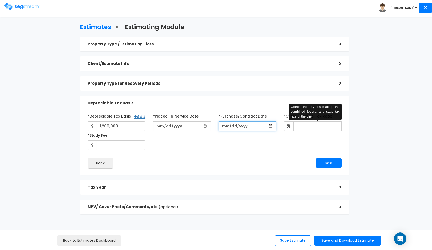
click at [223, 127] on input "*Purchase/Contract Date" at bounding box center [248, 126] width 58 height 10
type input "[DATE]"
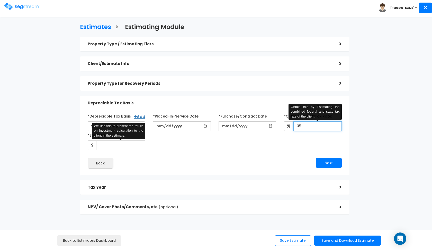
type input "35"
click at [111, 146] on input "*Study Fee" at bounding box center [120, 145] width 49 height 10
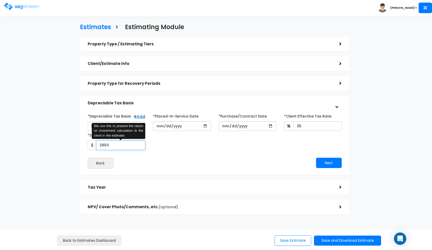
type input "2,850"
click at [190, 147] on div "*Depreciable Tax Basis Add 1,200,000 *Placed-In-Service Date [DATE]" at bounding box center [215, 131] width 262 height 38
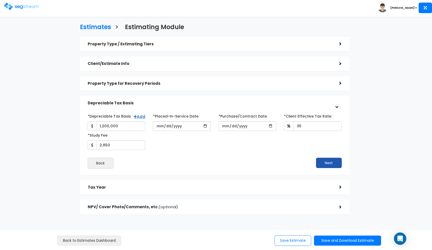
click at [328, 158] on button "Next" at bounding box center [329, 163] width 26 height 10
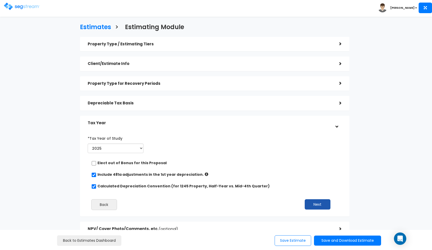
click at [314, 202] on button "Next" at bounding box center [318, 204] width 26 height 10
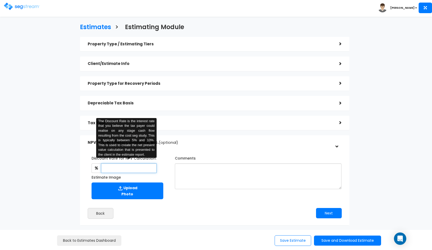
click at [139, 167] on input "text" at bounding box center [129, 168] width 56 height 10
type input "8"
click at [212, 168] on textarea "Comments" at bounding box center [258, 176] width 167 height 26
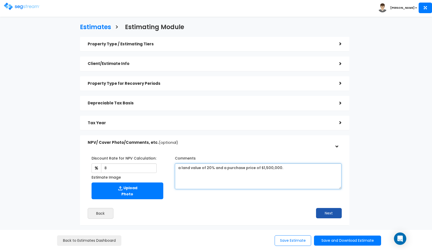
type textarea "a land value of 20% and a purchase price of $1,500,000."
click at [329, 212] on button "Next" at bounding box center [329, 213] width 26 height 10
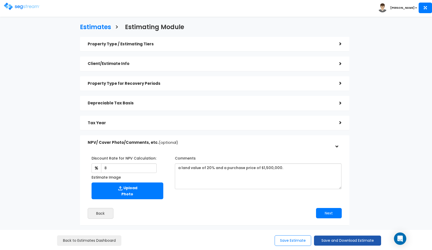
click at [326, 243] on button "Save and Download Estimate" at bounding box center [347, 240] width 67 height 10
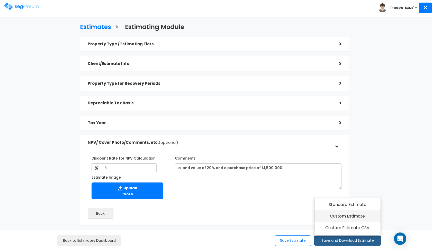
click at [344, 218] on link "Custom Estimate" at bounding box center [348, 216] width 66 height 12
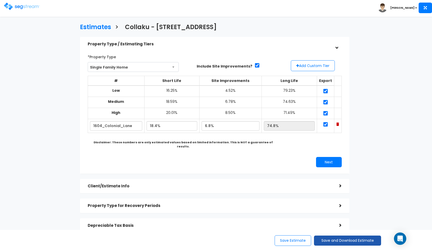
click at [331, 237] on button "Save and Download Estimate" at bounding box center [347, 240] width 67 height 10
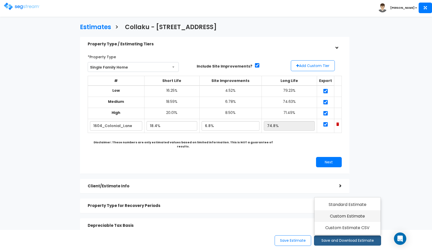
click at [339, 216] on link "Custom Estimate" at bounding box center [348, 216] width 66 height 12
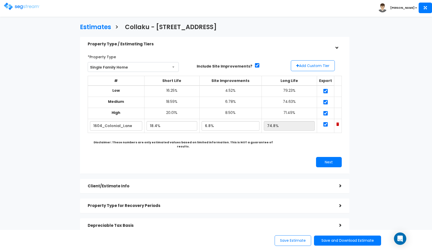
click at [23, 7] on img at bounding box center [22, 6] width 36 height 7
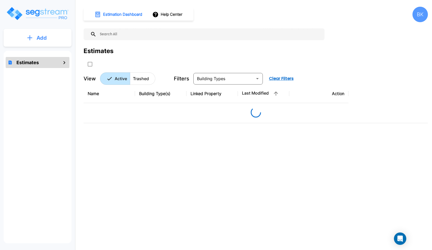
click at [29, 36] on icon "mailbox folders" at bounding box center [29, 37] width 5 height 5
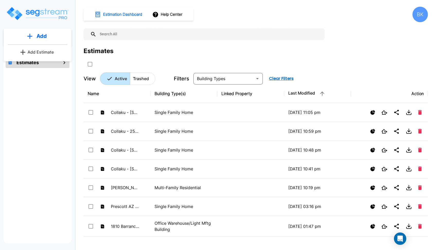
click at [31, 56] on button "Add Estimate" at bounding box center [38, 52] width 38 height 10
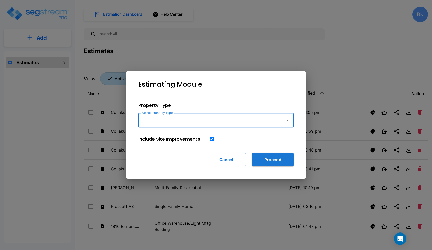
click at [36, 53] on div at bounding box center [216, 125] width 432 height 250
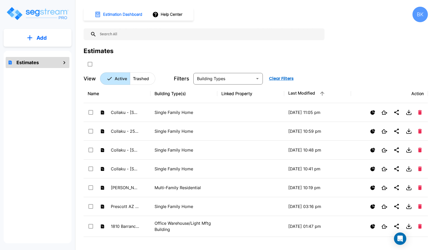
click at [34, 46] on div "Add" at bounding box center [38, 38] width 68 height 18
click at [40, 41] on p "Add" at bounding box center [42, 38] width 10 height 8
click at [33, 52] on p "Add Estimate" at bounding box center [41, 52] width 26 height 6
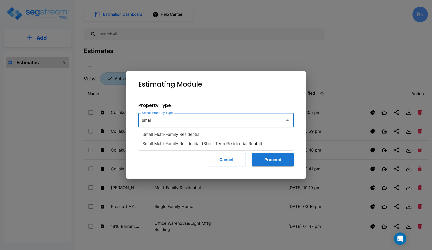
click at [173, 136] on li "Small Multi-Family Residential" at bounding box center [215, 133] width 155 height 9
type input "Small Multi-Family Residential"
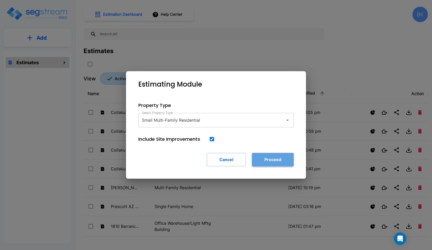
click at [268, 160] on button "Proceed" at bounding box center [273, 159] width 42 height 13
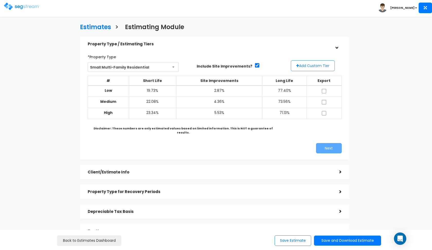
click at [312, 67] on button "Add Custom Tier" at bounding box center [313, 65] width 44 height 11
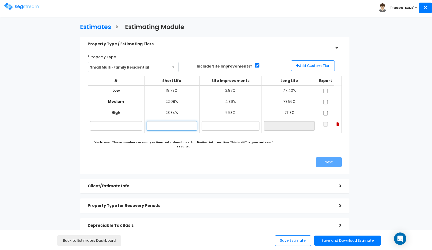
click at [159, 126] on input "text" at bounding box center [172, 126] width 51 height 10
type input "20.20%"
click at [112, 123] on input "text" at bounding box center [116, 126] width 52 height 10
paste input "[STREET_ADDRESS][US_STATE]"
type input "[STREET_ADDRESS]"
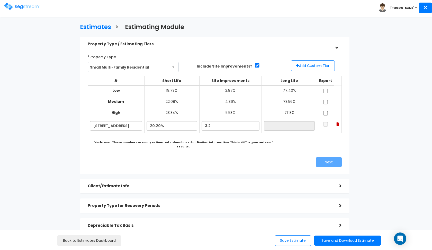
type input "3.20%"
type input "76.60%"
click at [146, 150] on div "*Property Type Small Multi-Family Residential Assisted/Senior Living Auto Repai…" at bounding box center [215, 109] width 262 height 119
click at [327, 92] on input "checkbox" at bounding box center [325, 91] width 5 height 4
checkbox input "true"
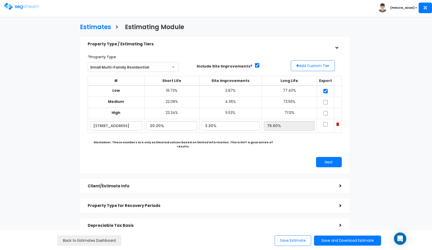
click at [327, 100] on input "checkbox" at bounding box center [325, 102] width 5 height 4
checkbox input "true"
click at [327, 111] on input "checkbox" at bounding box center [325, 113] width 5 height 4
checkbox input "true"
click at [325, 122] on input "checkbox" at bounding box center [325, 124] width 5 height 4
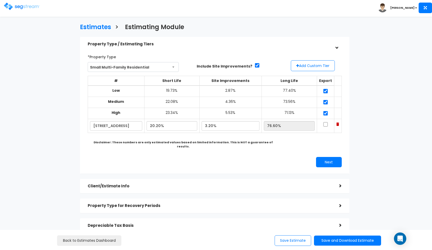
checkbox input "true"
click at [321, 157] on button "Next" at bounding box center [329, 162] width 26 height 10
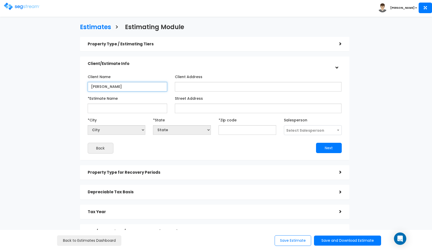
type input "[PERSON_NAME]"
paste input "[STREET_ADDRESS][US_STATE]"
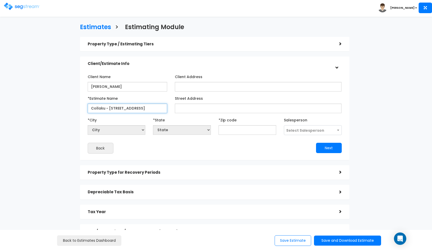
type input "Collaku - [STREET_ADDRESS]"
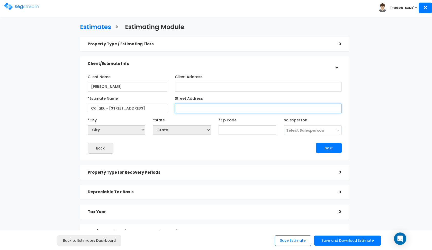
paste input "[STREET_ADDRESS][US_STATE]"
type input "[STREET_ADDRESS][US_STATE]"
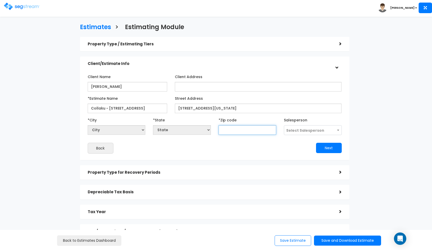
select select "National Average"
type input "20009"
select select "DC"
type input "20009"
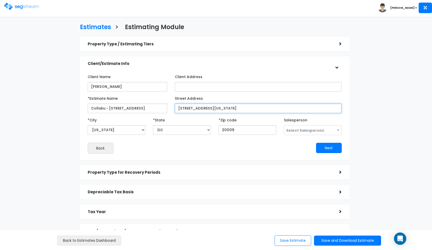
drag, startPoint x: 277, startPoint y: 110, endPoint x: 229, endPoint y: 112, distance: 48.2
click at [229, 112] on input "[STREET_ADDRESS][US_STATE]" at bounding box center [258, 108] width 167 height 10
type input "[STREET_ADDRESS]"
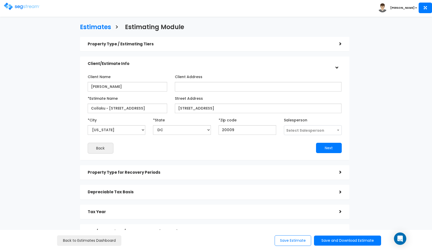
click at [310, 128] on span "Select Salesperson" at bounding box center [306, 130] width 38 height 5
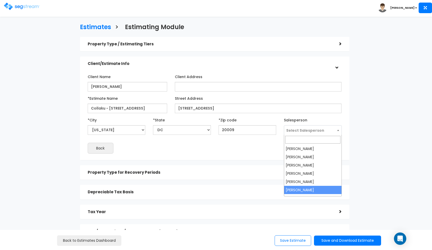
select select "190"
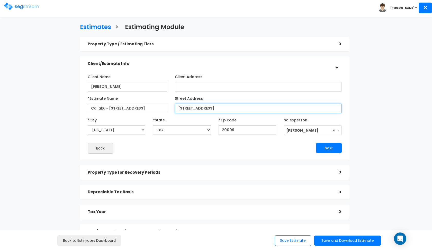
click at [264, 109] on input "[STREET_ADDRESS]" at bounding box center [258, 108] width 167 height 10
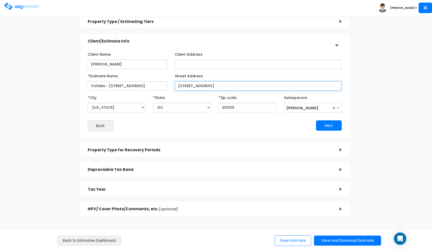
scroll to position [23, 0]
type input "[STREET_ADDRESS]"
click at [334, 129] on button "Next" at bounding box center [329, 125] width 26 height 10
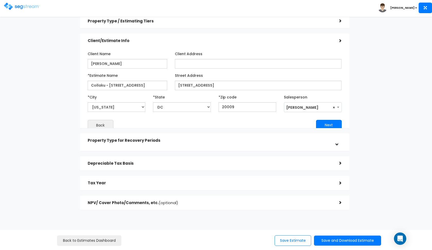
scroll to position [0, 0]
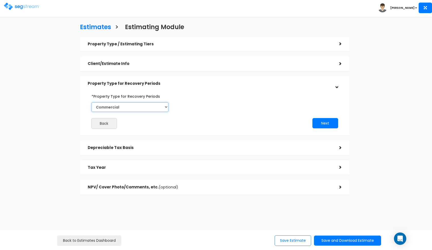
select select "Residential"
click at [320, 123] on button "Next" at bounding box center [326, 123] width 26 height 10
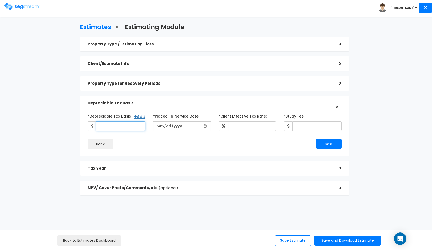
click at [124, 126] on input "*Depreciable Tax Basis" at bounding box center [120, 126] width 49 height 10
type input "950,000"
click at [160, 126] on input "date" at bounding box center [182, 126] width 58 height 10
click at [176, 48] on div "Property Type / Estimating Tiers" at bounding box center [210, 44] width 244 height 10
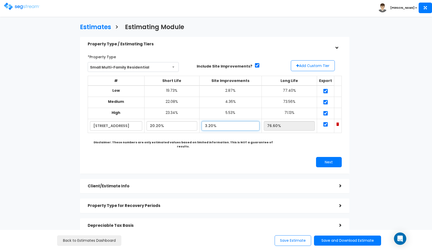
click at [214, 123] on input "3.20%" at bounding box center [231, 126] width 58 height 10
type input "3.90%"
type input "75.90%"
click at [218, 142] on b "Disclaimer: These numbers are only estimated values based on limited informatio…" at bounding box center [183, 144] width 179 height 8
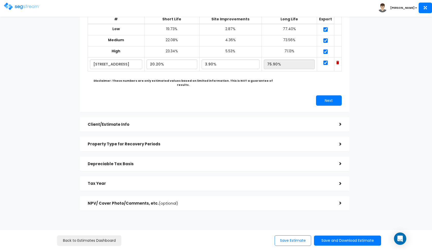
click at [175, 143] on div "Property Type for Recovery Periods >" at bounding box center [215, 144] width 270 height 15
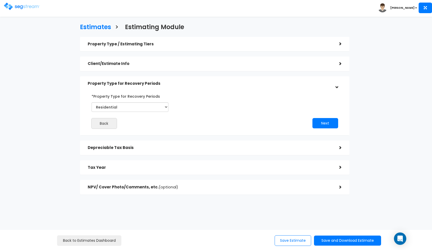
click at [174, 153] on div "Depreciable Tax Basis >" at bounding box center [215, 147] width 270 height 15
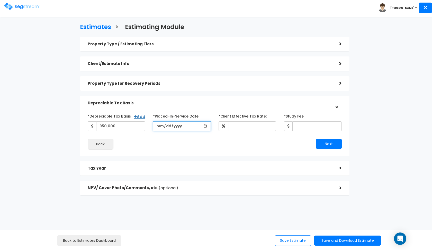
click at [159, 126] on input "date" at bounding box center [182, 126] width 58 height 10
click at [176, 128] on input "2015-11-01" at bounding box center [182, 126] width 58 height 10
click at [159, 126] on input "2016-11-01" at bounding box center [182, 126] width 58 height 10
type input "2016-02-01"
click at [138, 142] on div "Back" at bounding box center [149, 143] width 131 height 11
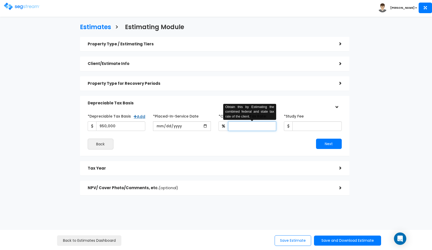
click at [239, 128] on input "*Client Effective Tax Rate:" at bounding box center [252, 126] width 48 height 10
type input "35"
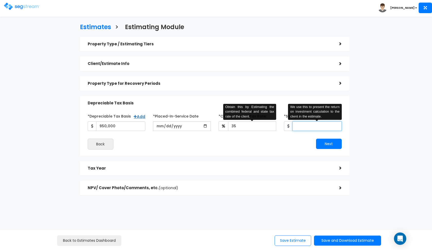
click at [308, 125] on input "*Study Fee" at bounding box center [317, 126] width 49 height 10
type input "2,850"
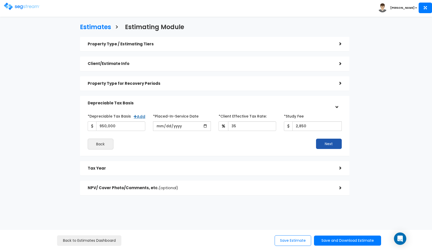
click at [331, 140] on button "Next" at bounding box center [329, 143] width 26 height 10
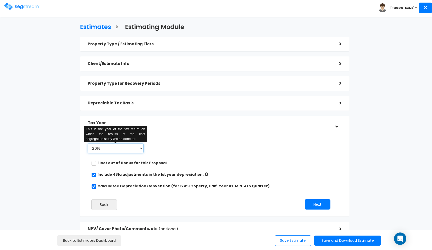
select select "2025"
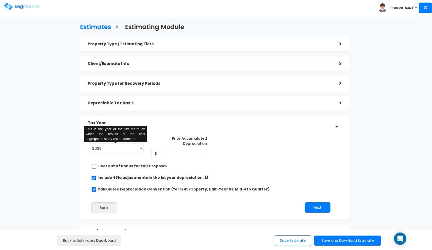
click at [215, 133] on div "*Tax Year of Study 2016 2017 2018 2019 2020 2021 2022 2023 2024 2025 2026 This …" at bounding box center [211, 175] width 254 height 88
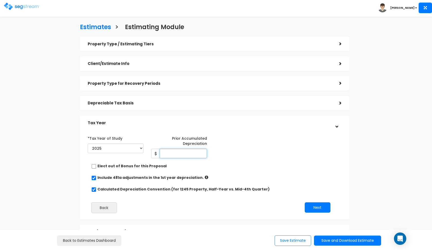
click at [173, 152] on input "Prior Accumulated Depreciation" at bounding box center [183, 154] width 47 height 10
click at [192, 105] on div "Depreciable Tax Basis" at bounding box center [210, 103] width 244 height 10
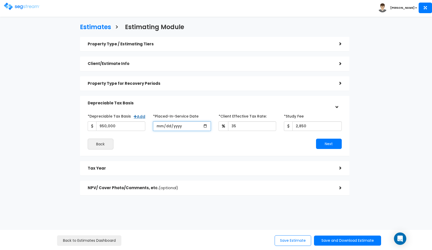
click at [160, 128] on input "2016-02-01" at bounding box center [182, 126] width 58 height 10
type input "[DATE]"
click at [59, 124] on div "Estimates > Estimating Module Property Type / Estimating Tiers > *Property Type…" at bounding box center [215, 110] width 354 height 261
click at [324, 141] on button "Next" at bounding box center [329, 143] width 26 height 10
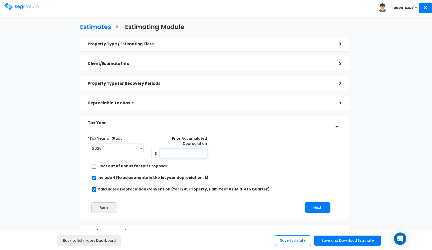
click at [175, 153] on input "Prior Accumulated Depreciation" at bounding box center [183, 154] width 47 height 10
type input "310,909.09"
click at [317, 202] on button "Next" at bounding box center [318, 207] width 26 height 10
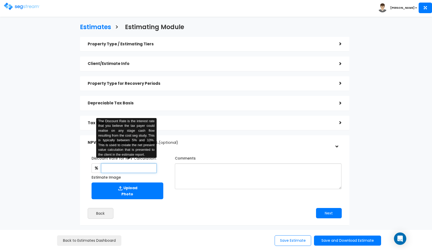
click at [133, 167] on input "text" at bounding box center [129, 168] width 56 height 10
type input "8"
click at [186, 175] on textarea "Comments" at bounding box center [258, 176] width 167 height 26
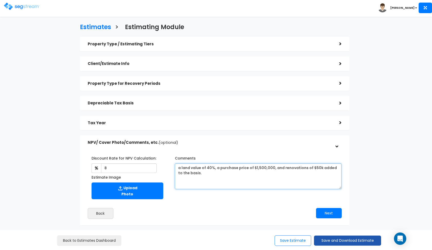
type textarea "a land value of 40%, a purchase price of $1,500,000, and renovations of $50k ad…"
click at [332, 241] on button "Save and Download Estimate" at bounding box center [347, 240] width 67 height 10
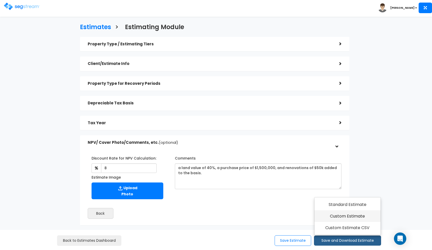
click at [345, 218] on link "Custom Estimate" at bounding box center [348, 216] width 66 height 12
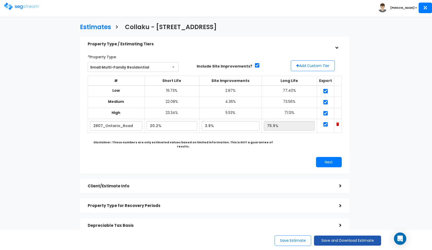
click at [337, 238] on button "Save and Download Estimate" at bounding box center [347, 240] width 67 height 10
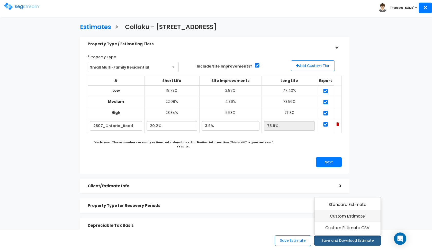
click at [345, 217] on link "Custom Estimate" at bounding box center [348, 216] width 66 height 12
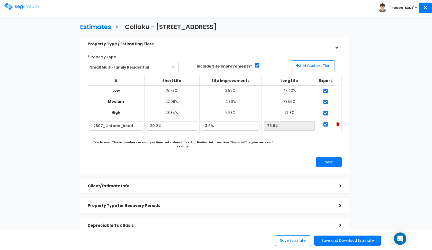
click at [14, 6] on img at bounding box center [22, 6] width 36 height 7
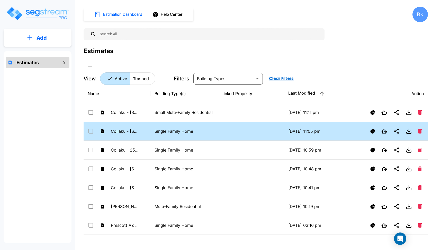
click at [145, 129] on td "Collaku - 1604 Colonial Lane" at bounding box center [117, 131] width 67 height 19
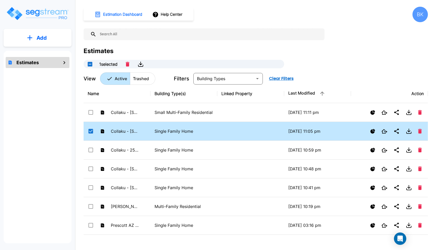
click at [145, 129] on td "Collaku - 1604 Colonial Lane" at bounding box center [117, 131] width 67 height 19
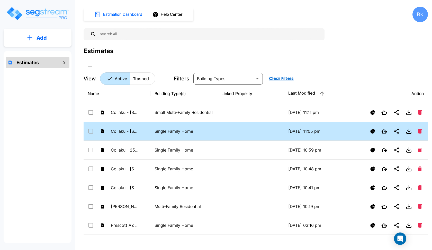
checkbox input "false"
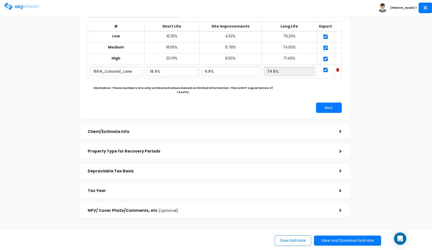
click at [140, 169] on h5 "Depreciable Tax Basis" at bounding box center [210, 171] width 244 height 4
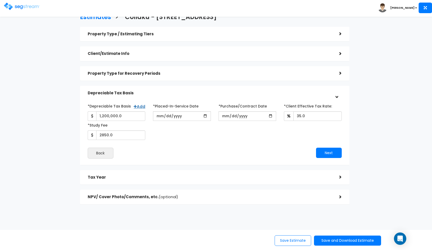
scroll to position [10, 0]
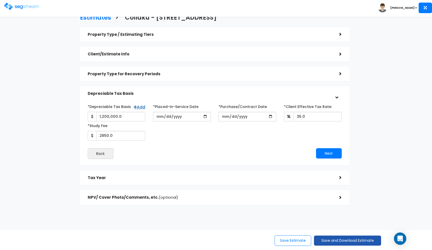
click at [321, 238] on button "Save and Download Estimate" at bounding box center [347, 240] width 67 height 10
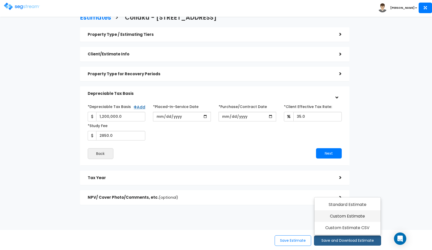
click at [335, 214] on link "Custom Estimate" at bounding box center [348, 216] width 66 height 12
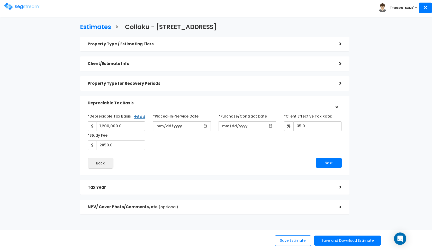
click at [24, 9] on img at bounding box center [22, 6] width 36 height 7
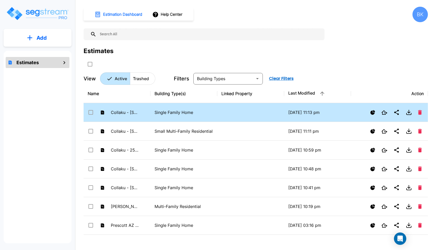
click at [146, 112] on td "Collaku - [STREET_ADDRESS]" at bounding box center [117, 112] width 67 height 19
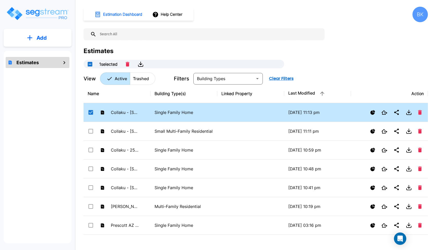
click at [146, 112] on td "Collaku - [STREET_ADDRESS]" at bounding box center [117, 112] width 67 height 19
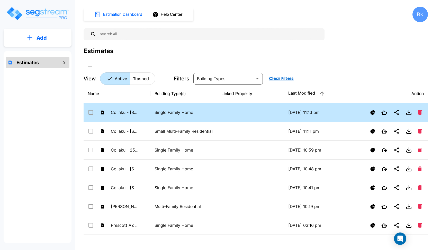
checkbox input "false"
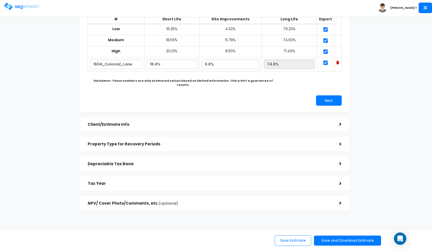
click at [151, 162] on h5 "Depreciable Tax Basis" at bounding box center [210, 164] width 244 height 4
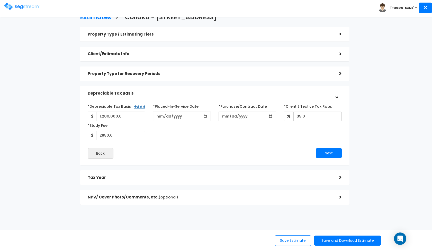
scroll to position [10, 0]
click at [171, 195] on span "(optional)" at bounding box center [169, 196] width 20 height 5
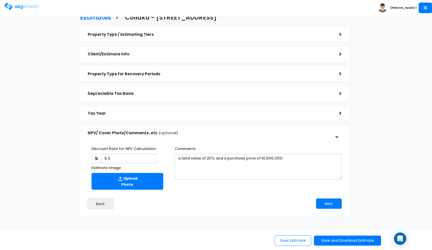
click at [204, 129] on div "NPV/ Cover Photo/Comments, etc. (optional)" at bounding box center [210, 133] width 244 height 10
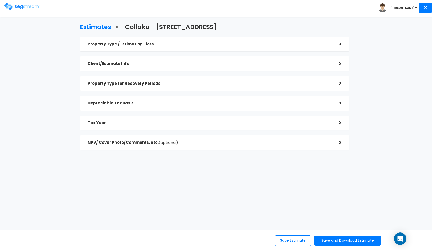
scroll to position [0, 0]
click at [323, 234] on div "Back to Estimates Dashboard Save Estimate Save and Download Estimate Standard E…" at bounding box center [216, 240] width 432 height 20
click at [320, 239] on button "Save and Download Estimate" at bounding box center [347, 240] width 67 height 10
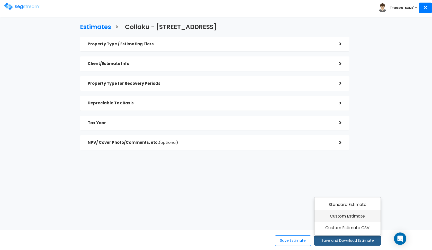
click at [342, 216] on link "Custom Estimate" at bounding box center [348, 216] width 66 height 12
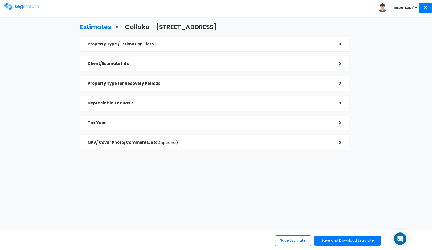
click at [16, 9] on img at bounding box center [22, 6] width 36 height 7
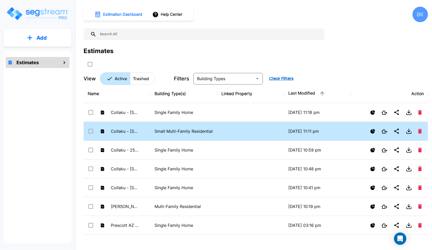
click at [146, 133] on td "Collaku - [STREET_ADDRESS]" at bounding box center [117, 131] width 67 height 19
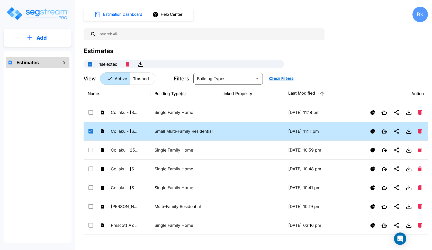
click at [146, 133] on td "Collaku - [STREET_ADDRESS]" at bounding box center [117, 131] width 67 height 19
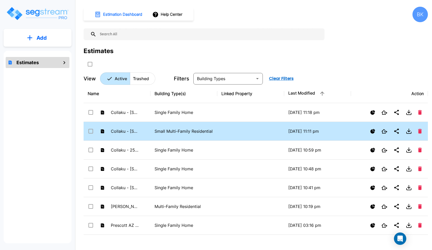
checkbox input "false"
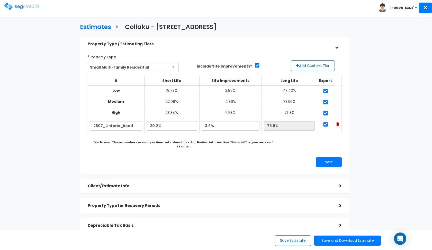
click at [264, 44] on h5 "Property Type / Estimating Tiers" at bounding box center [210, 44] width 244 height 4
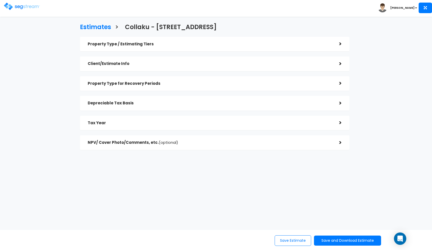
click at [205, 104] on h5 "Depreciable Tax Basis" at bounding box center [210, 103] width 244 height 4
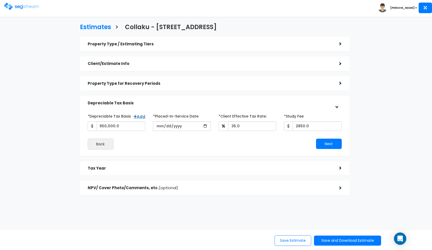
click at [205, 104] on h5 "Depreciable Tax Basis" at bounding box center [210, 103] width 244 height 4
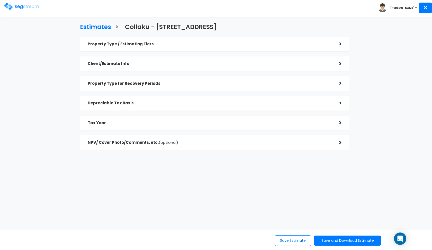
click at [198, 129] on div "Tax Year >" at bounding box center [215, 123] width 270 height 15
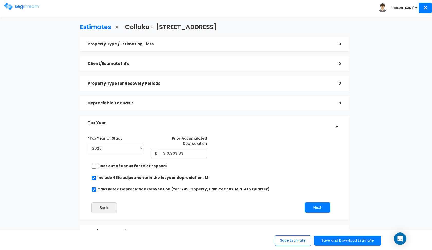
click at [205, 129] on div "*Tax Year of Study 2015 2016 2017 2018 2019 2020 2021 2022 2023 2024 2025 2026 …" at bounding box center [215, 131] width 262 height 5
click at [254, 123] on h5 "Tax Year" at bounding box center [210, 123] width 244 height 4
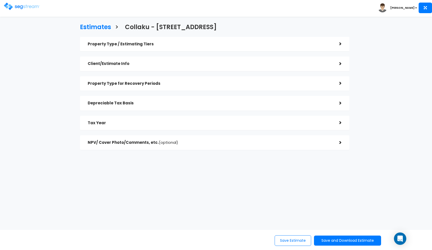
click at [229, 142] on h5 "NPV/ Cover Photo/Comments, etc. (optional)" at bounding box center [210, 142] width 244 height 4
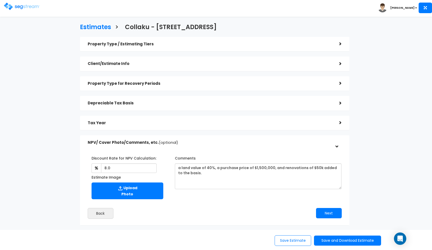
click at [229, 142] on h5 "NPV/ Cover Photo/Comments, etc. (optional)" at bounding box center [210, 142] width 244 height 4
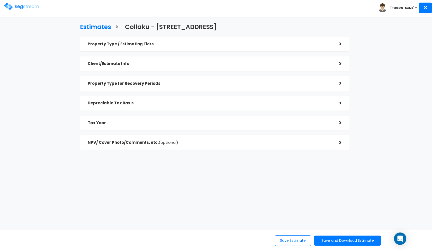
click at [16, 7] on img at bounding box center [22, 6] width 36 height 7
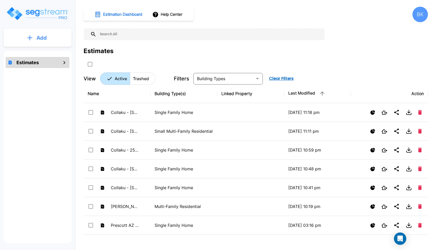
click at [34, 38] on button "Add" at bounding box center [38, 37] width 68 height 15
click at [31, 53] on p "Add Estimate" at bounding box center [41, 52] width 26 height 6
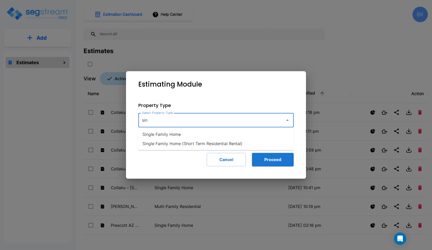
click at [153, 135] on li "Single Family Home" at bounding box center [215, 133] width 155 height 9
type input "Single Family Home"
click at [269, 161] on button "Proceed" at bounding box center [273, 159] width 42 height 13
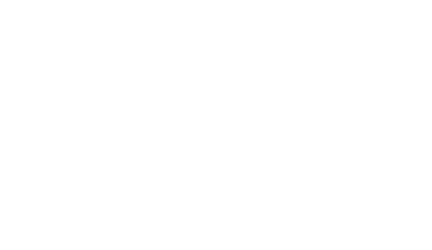
checkbox input "true"
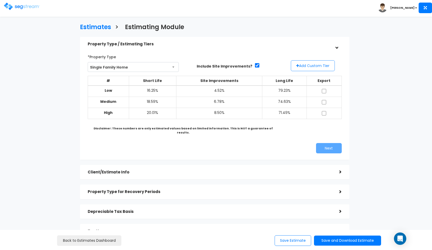
click at [313, 64] on button "Add Custom Tier" at bounding box center [313, 65] width 44 height 11
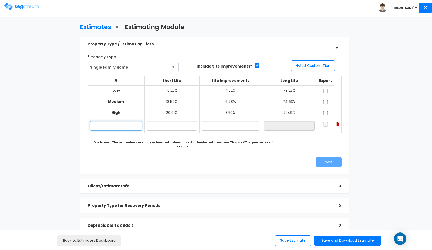
click at [118, 121] on input "text" at bounding box center [116, 126] width 53 height 10
paste input "[STREET_ADDRESS][PERSON_NAME][US_STATE]."
type input "[STREET_ADDRESS][PERSON_NAME]."
type input "17.10%"
type input "3.40%"
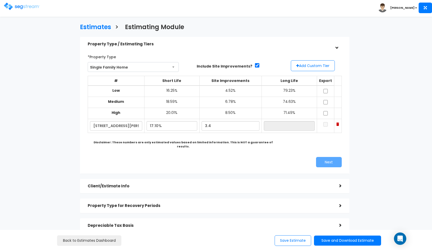
type input "79.50%"
click at [181, 167] on div "*Property Type Single Family Home Assisted/Senior Living Auto Repair Shop Auto …" at bounding box center [215, 109] width 270 height 127
click at [325, 91] on input "checkbox" at bounding box center [325, 91] width 5 height 4
checkbox input "true"
click at [326, 102] on input "checkbox" at bounding box center [325, 102] width 5 height 4
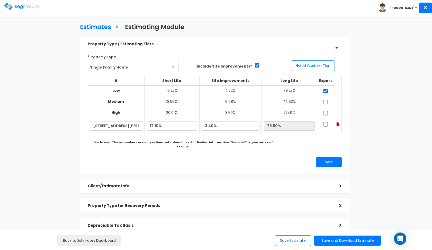
checkbox input "true"
click at [327, 112] on input "checkbox" at bounding box center [325, 113] width 5 height 4
checkbox input "true"
click at [326, 122] on input "checkbox" at bounding box center [325, 124] width 5 height 4
checkbox input "true"
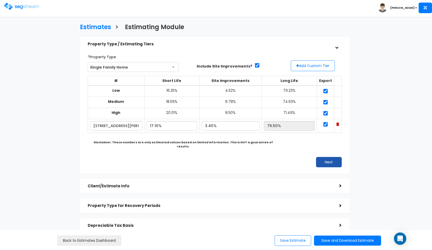
click at [328, 157] on button "Next" at bounding box center [329, 162] width 26 height 10
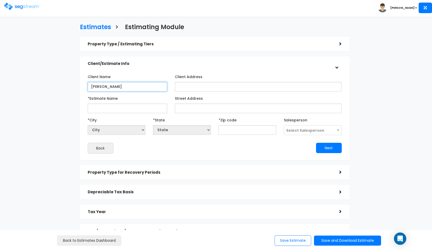
type input "[PERSON_NAME]"
paste input "[STREET_ADDRESS][PERSON_NAME][US_STATE]."
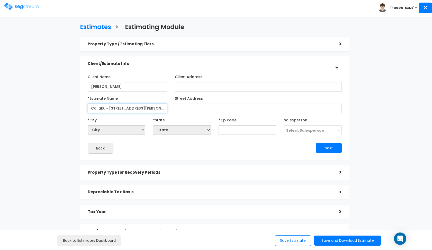
type input "Collaku - [STREET_ADDRESS][PERSON_NAME]."
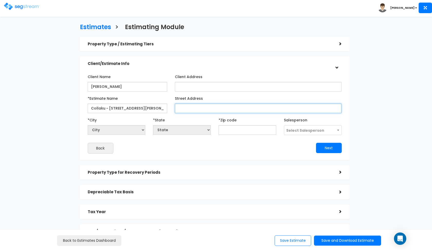
paste input "727 Kennedy Street., NW, Washington DC."
type input "727 Kennedy Street., NW, Washington DC."
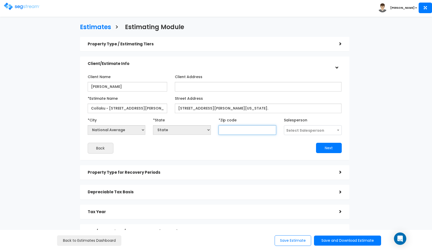
select select "National Average"
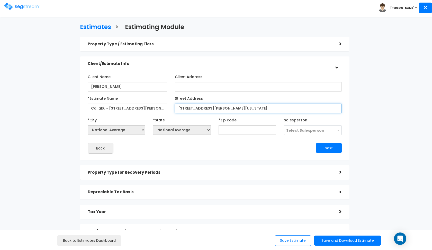
click at [261, 107] on input "727 Kennedy Street., NW, Washington DC." at bounding box center [258, 108] width 167 height 10
type input "727 Kennedy Street., NW, Washington DC."
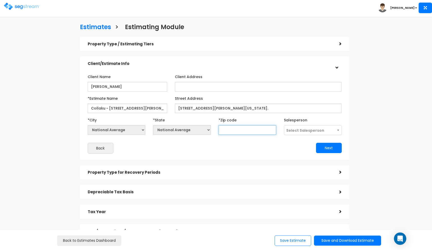
click at [237, 129] on input "text" at bounding box center [248, 130] width 58 height 10
type input "200"
select select "DC"
type input "20011"
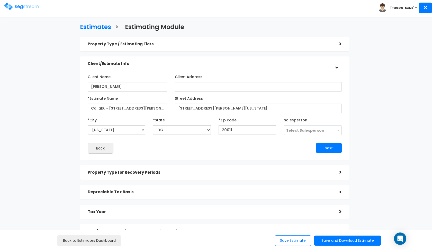
click at [311, 132] on span "Select Salesperson" at bounding box center [306, 130] width 38 height 5
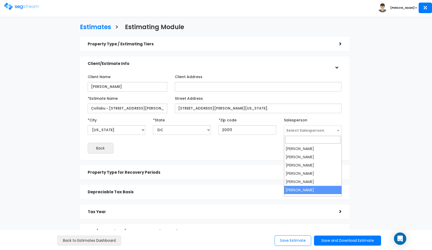
select select "190"
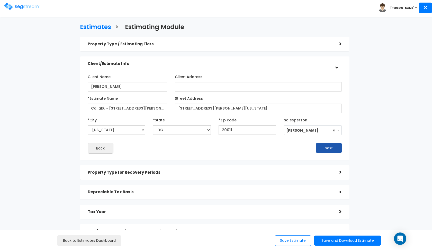
click at [324, 148] on button "Next" at bounding box center [329, 148] width 26 height 10
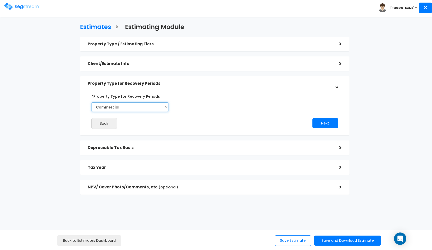
select select "Residential"
click at [326, 125] on button "Next" at bounding box center [326, 123] width 26 height 10
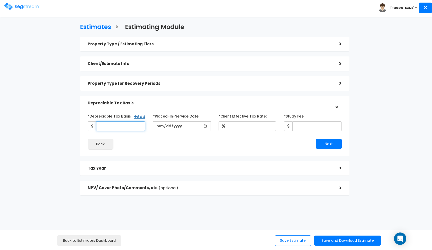
click at [122, 129] on input "*Depreciable Tax Basis" at bounding box center [120, 126] width 49 height 10
type input "495,470"
type input "2020-04-01"
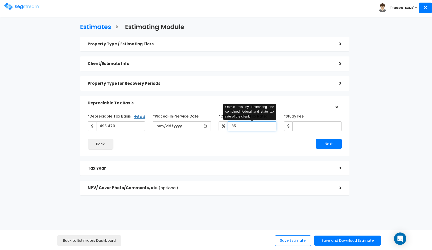
type input "35"
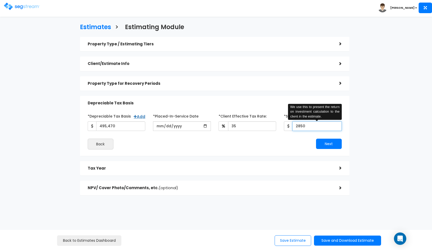
type input "2,850"
click at [333, 141] on button "Next" at bounding box center [329, 143] width 26 height 10
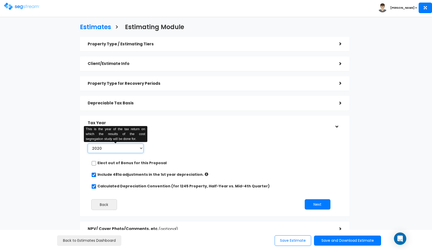
select select "2025"
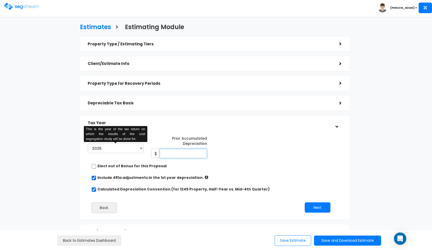
click at [186, 150] on input "Prior Accumulated Depreciation" at bounding box center [183, 154] width 47 height 10
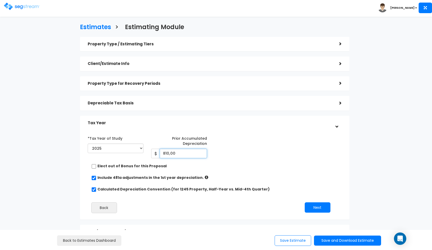
type input "81,000"
click at [319, 206] on button "Next" at bounding box center [318, 207] width 26 height 10
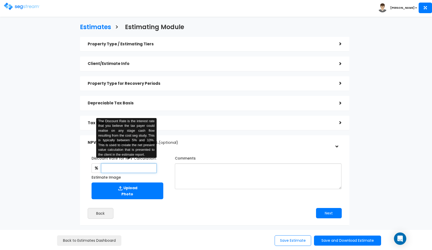
click at [141, 168] on input "text" at bounding box center [129, 168] width 56 height 10
type input "8"
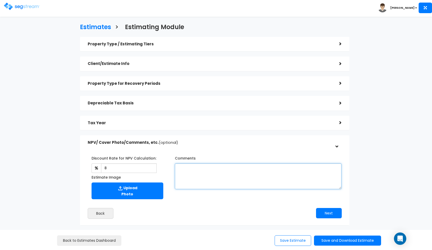
click at [198, 172] on textarea "Comments" at bounding box center [258, 176] width 167 height 26
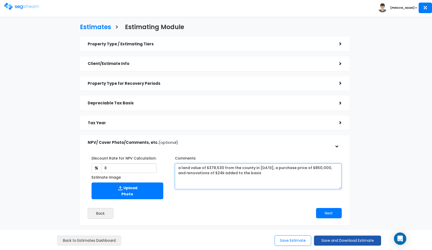
type textarea "a land value of $378,530 from the county in 2020, a purchase price of $850,000,…"
click at [328, 241] on button "Save and Download Estimate" at bounding box center [347, 240] width 67 height 10
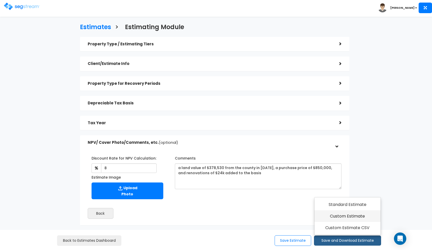
click at [352, 211] on link "Custom Estimate" at bounding box center [348, 216] width 66 height 12
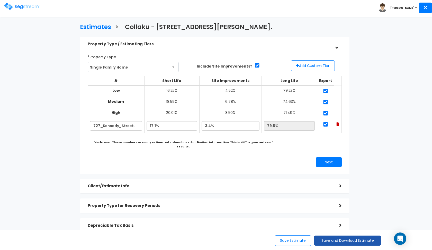
click at [338, 241] on button "Save and Download Estimate" at bounding box center [347, 240] width 67 height 10
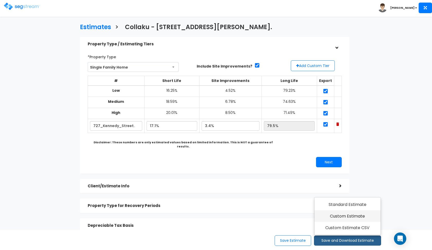
click at [357, 219] on link "Custom Estimate" at bounding box center [348, 216] width 66 height 12
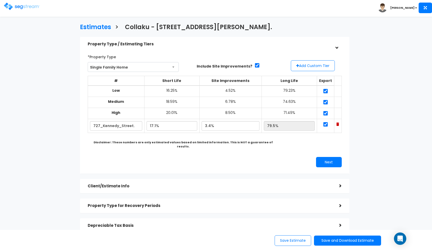
click at [12, 8] on img at bounding box center [22, 6] width 36 height 7
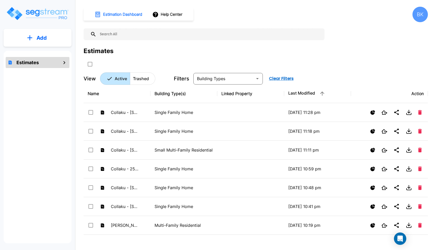
click at [25, 38] on button "Add" at bounding box center [38, 37] width 68 height 15
click at [27, 54] on button "Add Estimate" at bounding box center [38, 52] width 38 height 10
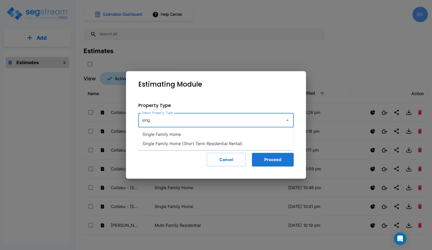
click at [157, 136] on li "Single Family Home" at bounding box center [215, 133] width 155 height 9
type input "Single Family Home"
click at [263, 155] on button "Proceed" at bounding box center [273, 159] width 42 height 13
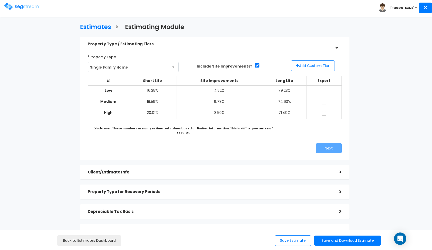
click at [305, 67] on button "Add Custom Tier" at bounding box center [313, 65] width 44 height 11
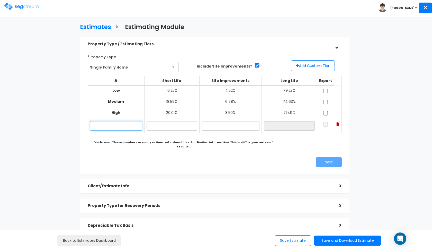
click at [120, 125] on input "text" at bounding box center [116, 126] width 53 height 10
paste input "[STREET_ADDRESS]"
click at [100, 124] on input "[STREET_ADDRESS]" at bounding box center [116, 126] width 53 height 10
type input "[STREET_ADDRESS]"
click at [158, 126] on input "text" at bounding box center [172, 126] width 50 height 10
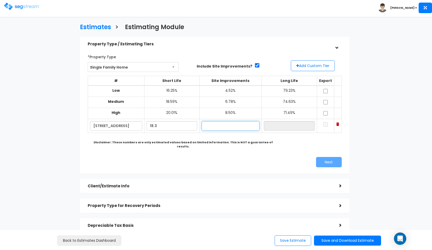
type input "18.30%"
type input "6.50%"
type input "75.20%"
click at [186, 150] on div "*Property Type Single Family Home Assisted/Senior Living Auto Repair Shop Auto …" at bounding box center [215, 109] width 262 height 119
click at [325, 91] on input "checkbox" at bounding box center [325, 91] width 5 height 4
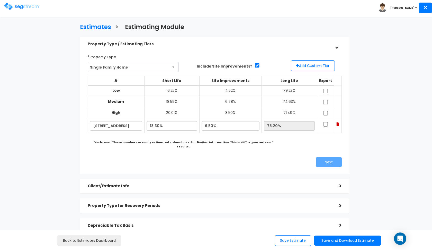
checkbox input "true"
click at [325, 100] on input "checkbox" at bounding box center [325, 102] width 5 height 4
checkbox input "true"
click at [325, 112] on input "checkbox" at bounding box center [325, 113] width 5 height 4
checkbox input "true"
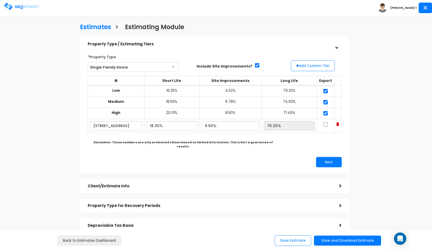
click at [325, 120] on td at bounding box center [325, 126] width 17 height 14
click at [325, 122] on input "checkbox" at bounding box center [325, 124] width 5 height 4
checkbox input "true"
click at [327, 157] on button "Next" at bounding box center [329, 162] width 26 height 10
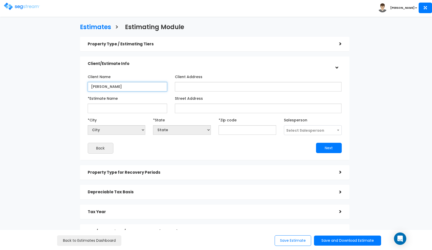
type input "[PERSON_NAME]"
paste input "[STREET_ADDRESS]"
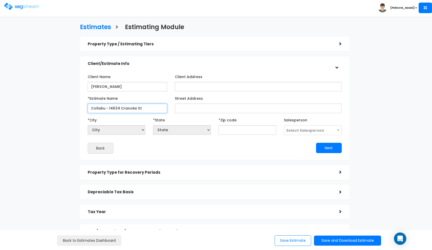
click at [115, 108] on input "Collaku - 14634 Cranoke St" at bounding box center [128, 108] width 80 height 10
type input "Collaku - 14834 Cranoke St"
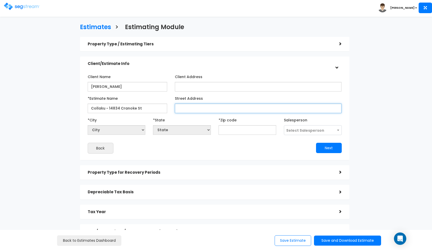
paste input "[STREET_ADDRESS]"
click at [184, 107] on input "[STREET_ADDRESS]" at bounding box center [258, 108] width 167 height 10
type input "[STREET_ADDRESS]"
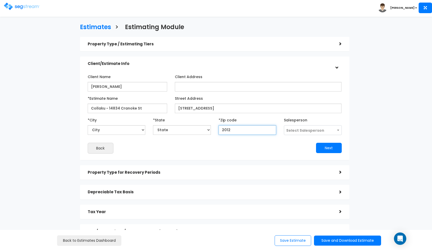
type input "20120"
select select "VA"
type input "20120"
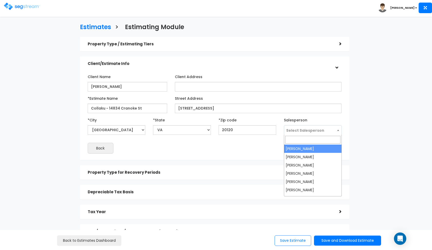
click at [307, 130] on span "Select Salesperson" at bounding box center [306, 130] width 38 height 5
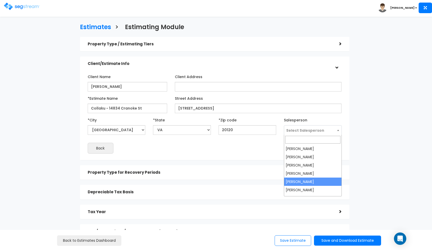
select select "190"
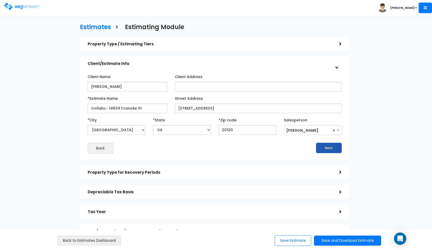
click at [320, 147] on button "Next" at bounding box center [329, 148] width 26 height 10
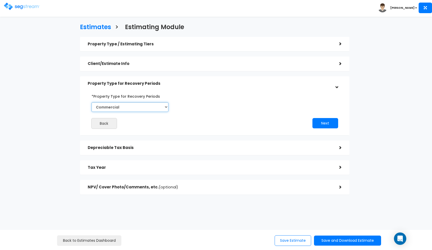
select select "Residential"
click at [329, 119] on button "Next" at bounding box center [326, 123] width 26 height 10
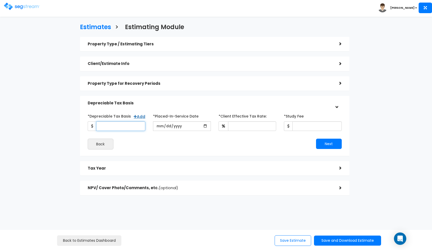
click at [112, 125] on input "*Depreciable Tax Basis" at bounding box center [120, 126] width 49 height 10
type input "310,750"
click at [157, 128] on input "date" at bounding box center [182, 126] width 58 height 10
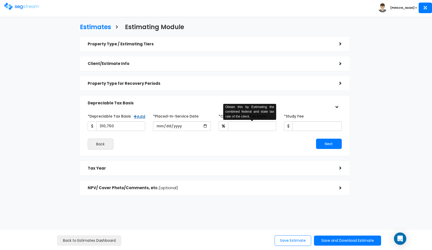
type input "[DATE]"
click at [245, 127] on input "*Client Effective Tax Rate:" at bounding box center [252, 126] width 48 height 10
type input "35"
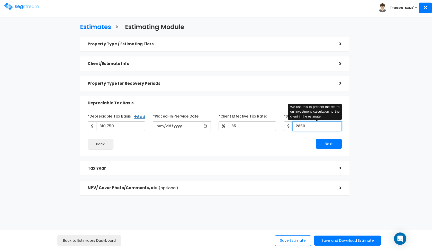
type input "2,850"
click at [322, 142] on button "Next" at bounding box center [329, 143] width 26 height 10
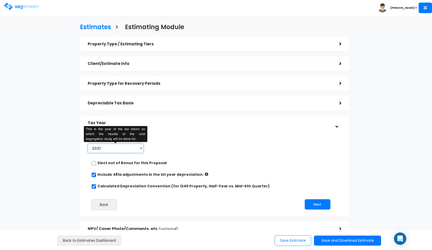
select select "2025"
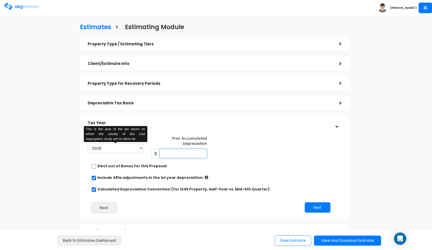
click at [197, 151] on input "Prior Accumulated Depreciation" at bounding box center [183, 154] width 47 height 10
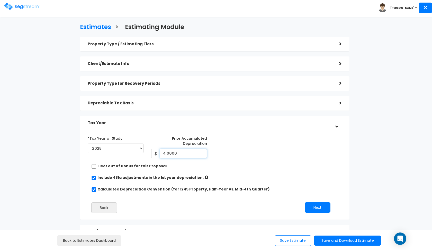
type input "40,000"
click at [315, 207] on button "Next" at bounding box center [318, 207] width 26 height 10
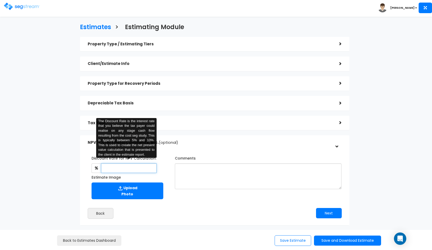
click at [147, 169] on input "text" at bounding box center [129, 168] width 56 height 10
type input "8"
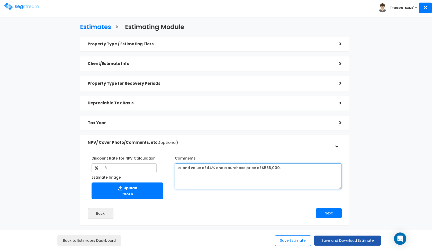
type textarea "a land value of 44% and a purchase price of $565,000."
click at [339, 239] on button "Save and Download Estimate" at bounding box center [347, 240] width 67 height 10
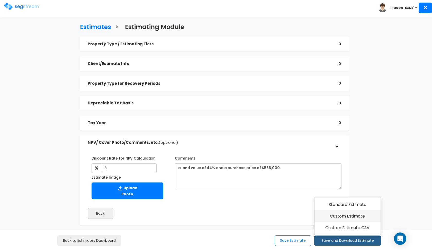
click at [349, 218] on link "Custom Estimate" at bounding box center [348, 216] width 66 height 12
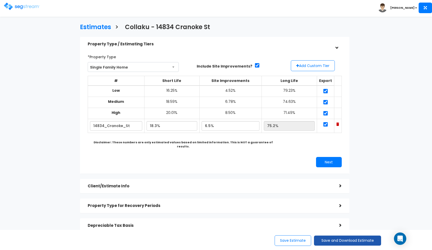
click at [333, 241] on button "Save and Download Estimate" at bounding box center [347, 240] width 67 height 10
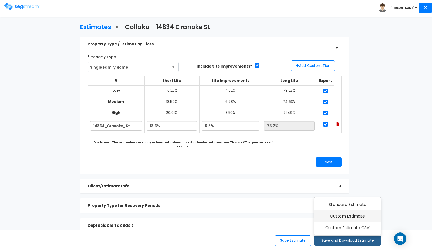
click at [349, 212] on link "Custom Estimate" at bounding box center [348, 216] width 66 height 12
